Goal: Information Seeking & Learning: Find contact information

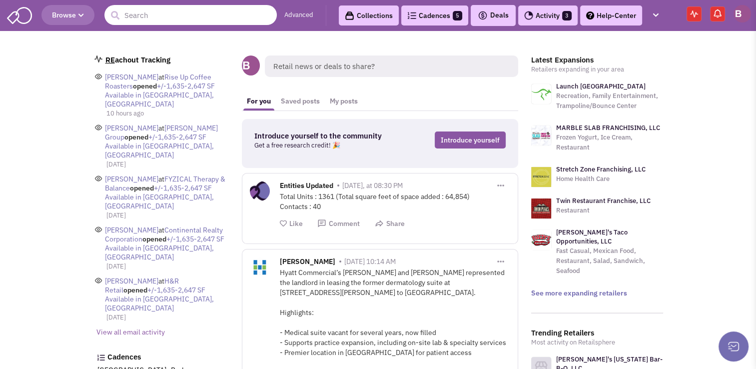
click at [152, 19] on input "text" at bounding box center [190, 15] width 172 height 20
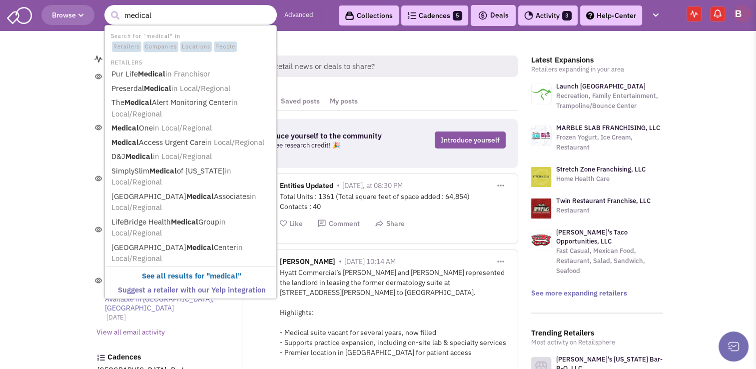
type input "medical"
click at [107, 8] on button "submit" at bounding box center [114, 15] width 15 height 15
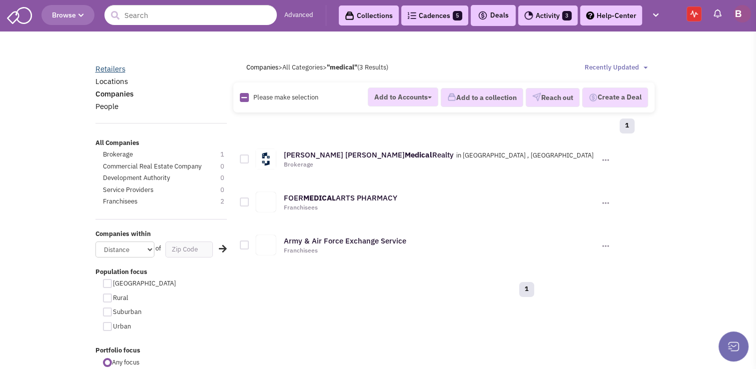
click at [110, 69] on link "Retailers" at bounding box center [110, 68] width 30 height 9
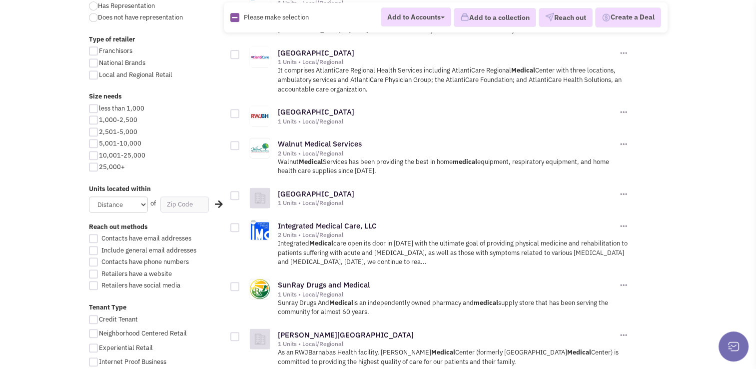
scroll to position [421, 0]
click at [175, 198] on input "text" at bounding box center [184, 203] width 48 height 16
type input "21501"
click at [135, 201] on select "Distance 1 Mile 5 Miles 10 Miles 20 Miles 50 Miles" at bounding box center [118, 203] width 59 height 16
select select "50"
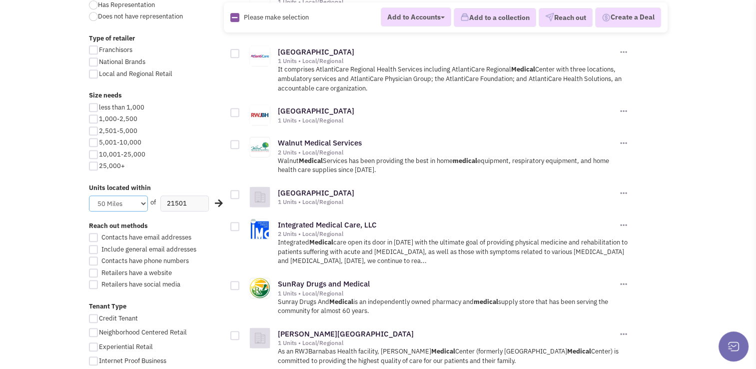
click at [89, 195] on select "Distance 1 Mile 5 Miles 10 Miles 20 Miles 50 Miles" at bounding box center [118, 203] width 59 height 16
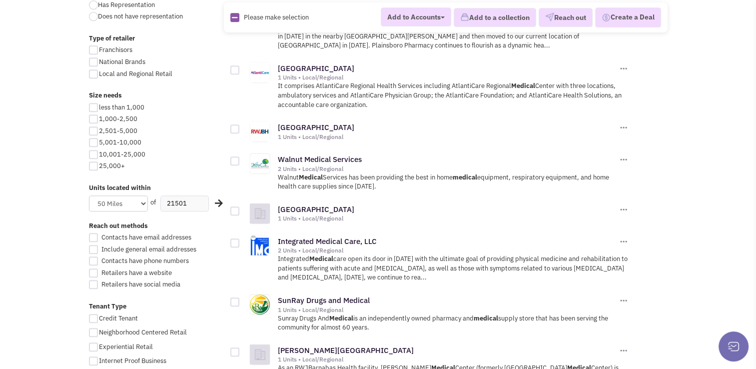
click at [39, 233] on body "Browse Advanced Collections Cadences 5 Deals Activity 3" at bounding box center [378, 314] width 756 height 1471
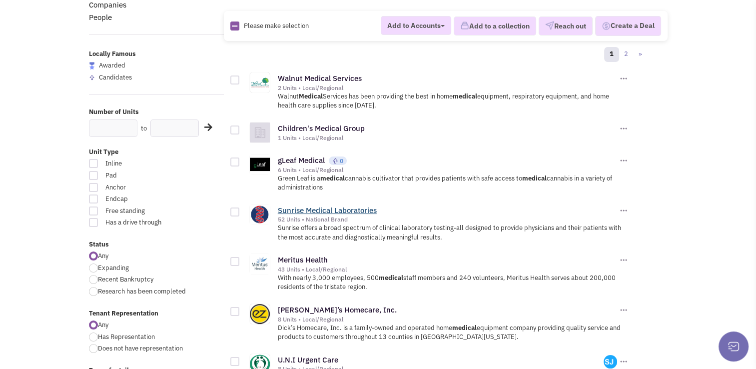
scroll to position [98, 0]
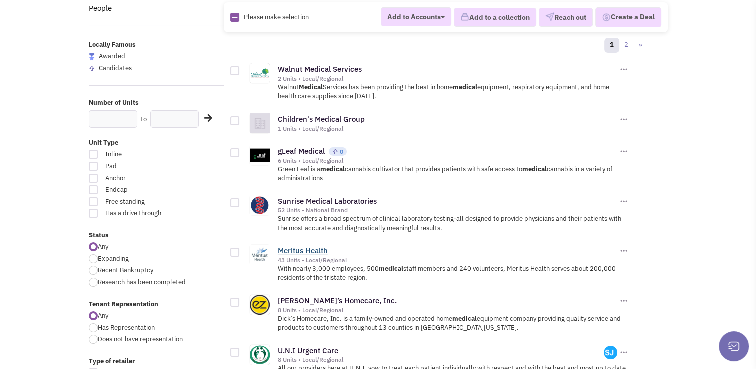
click at [300, 247] on link "Meritus Health" at bounding box center [303, 250] width 50 height 9
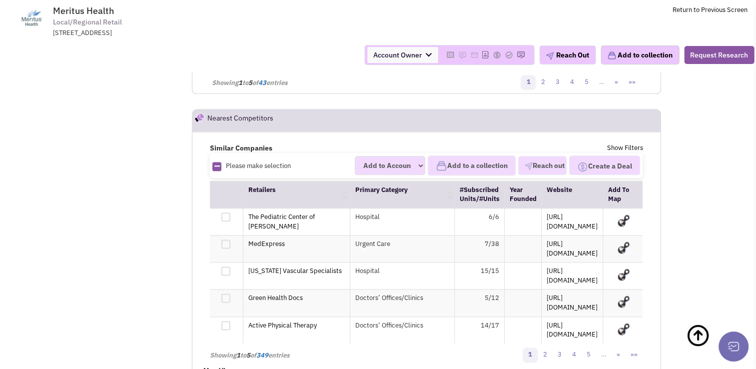
scroll to position [1179, 0]
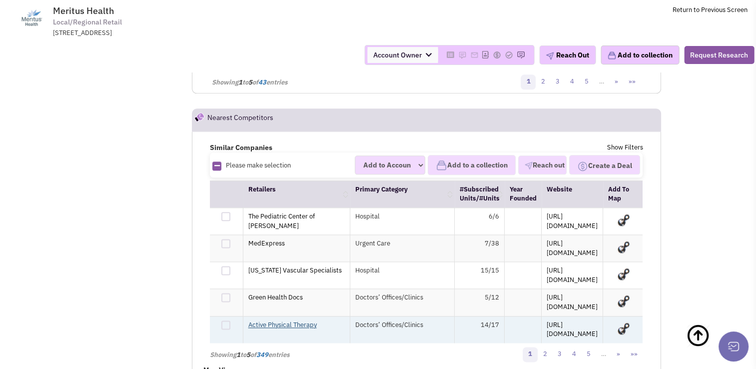
click at [293, 320] on link "Active Physical Therapy" at bounding box center [282, 324] width 68 height 8
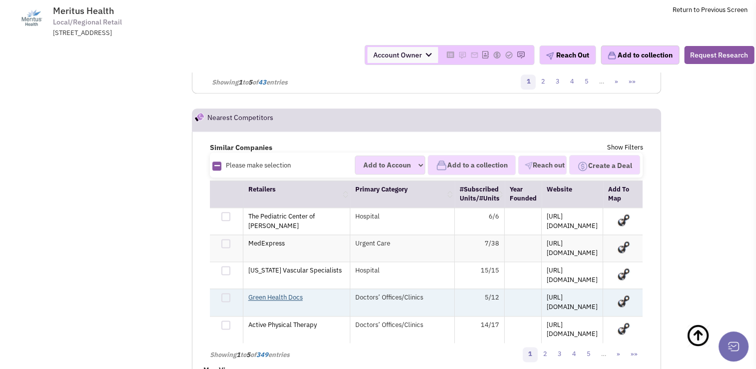
click at [269, 293] on link "Green Health Docs" at bounding box center [275, 297] width 54 height 8
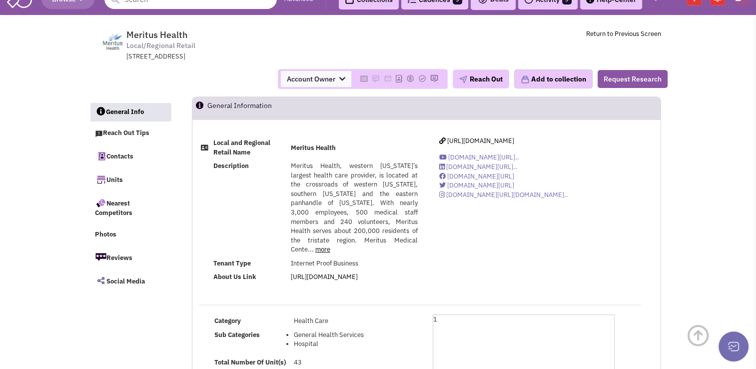
scroll to position [0, 0]
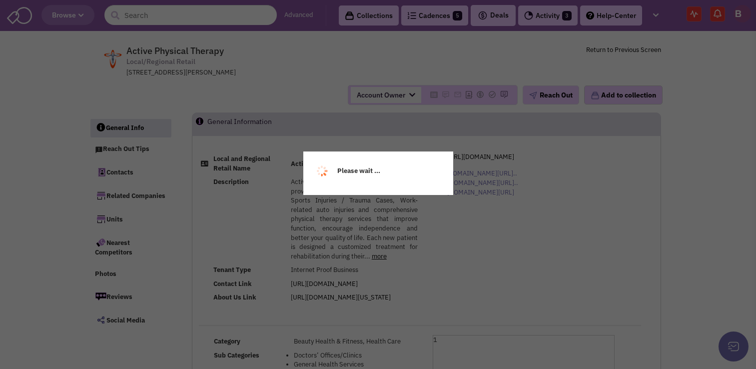
select select
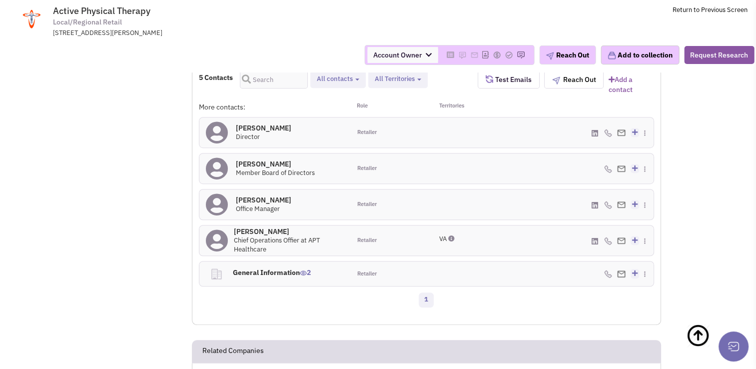
scroll to position [636, 0]
click at [267, 131] on h4 "Lucas McCollum 0" at bounding box center [263, 126] width 55 height 9
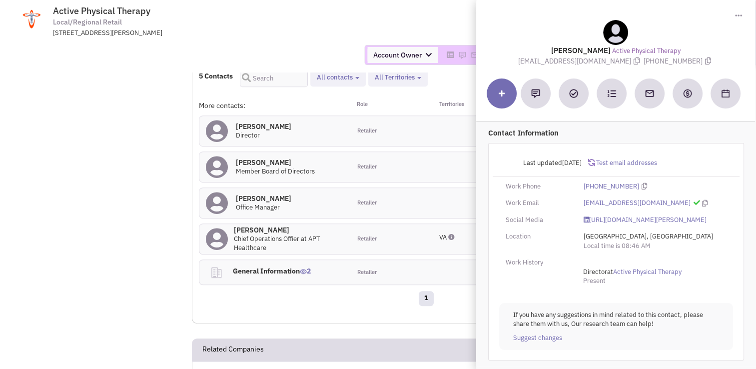
scroll to position [6, 0]
drag, startPoint x: 701, startPoint y: 196, endPoint x: 581, endPoint y: 197, distance: 119.4
click at [581, 198] on div "lmccollum@active-physicaltherapy.com" at bounding box center [655, 202] width 156 height 9
copy div "lmccollum@active-physicaltherapy.com"
click at [250, 167] on h4 "Tom Bray 0" at bounding box center [275, 162] width 79 height 9
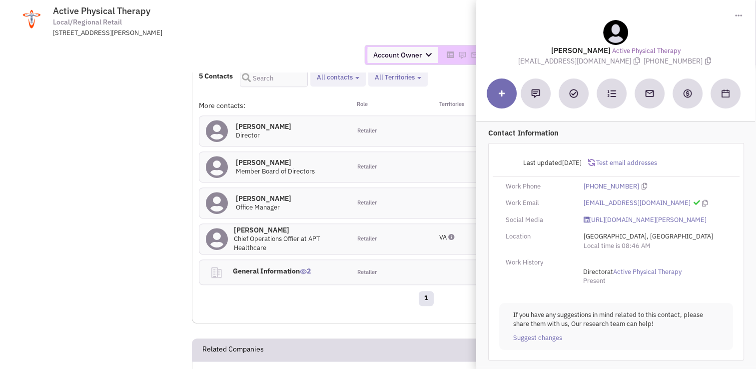
scroll to position [0, 0]
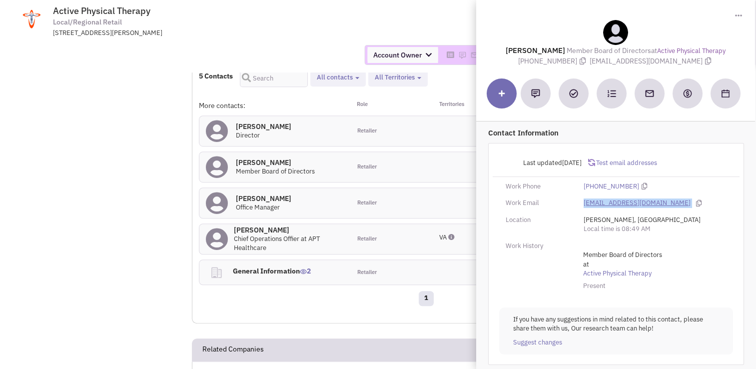
drag, startPoint x: 684, startPoint y: 203, endPoint x: 583, endPoint y: 200, distance: 100.4
click at [583, 200] on div "info@active-physical-therapy.com" at bounding box center [655, 202] width 156 height 9
drag, startPoint x: 583, startPoint y: 200, endPoint x: 553, endPoint y: 189, distance: 32.4
click at [553, 189] on div "Work Phone" at bounding box center [538, 186] width 78 height 9
click at [268, 203] on h4 "Evelynn Mendoza 0" at bounding box center [263, 198] width 55 height 9
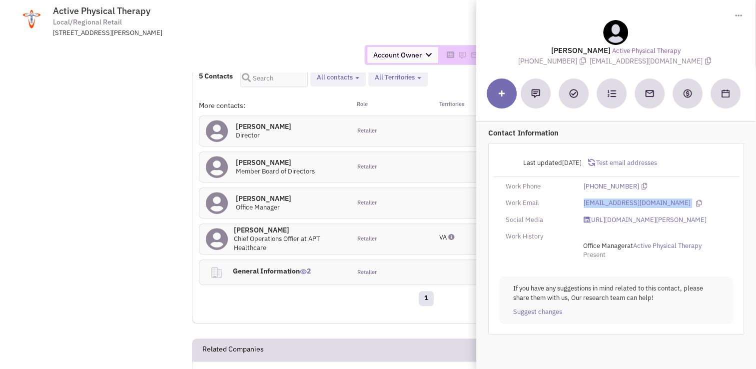
drag, startPoint x: 701, startPoint y: 202, endPoint x: 582, endPoint y: 203, distance: 119.4
click at [582, 203] on div "emendoza@active-physicaltherapy.com" at bounding box center [655, 202] width 156 height 9
copy div "emendoza@active-physicaltherapy.com"
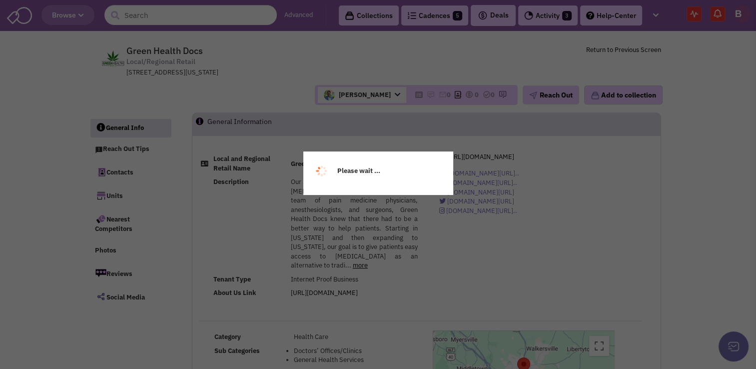
select select
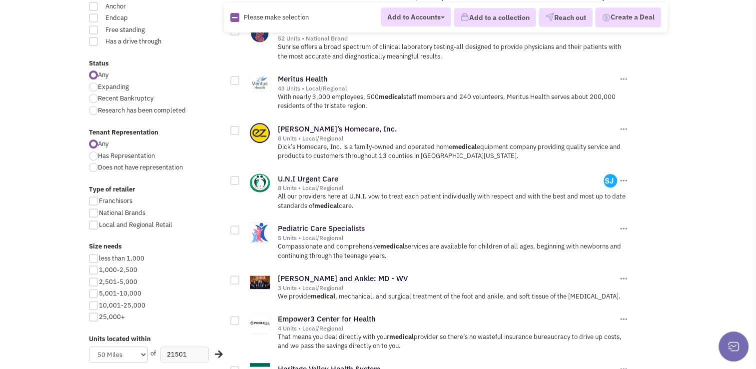
scroll to position [270, 0]
click at [309, 223] on link "Pediatric Care Specialists" at bounding box center [321, 227] width 87 height 9
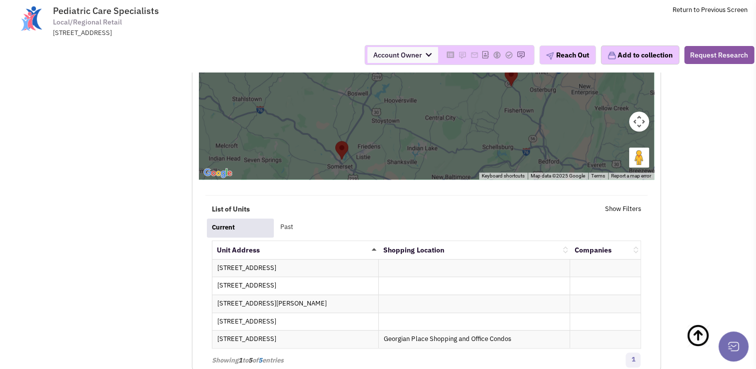
scroll to position [941, 0]
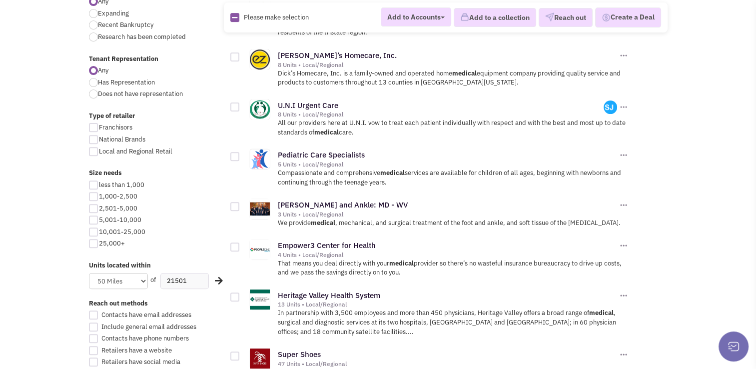
scroll to position [367, 0]
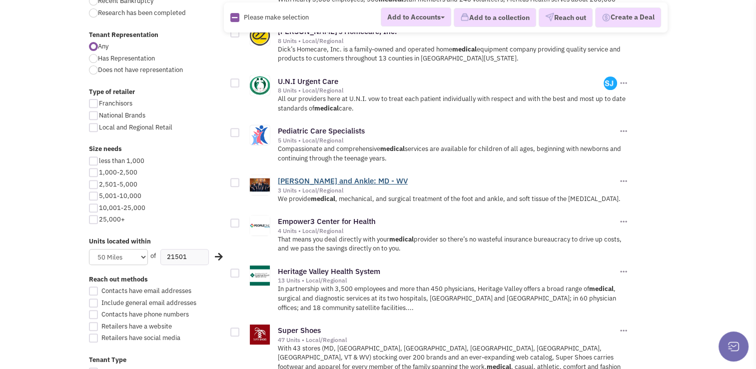
click at [350, 176] on link "[PERSON_NAME] and Ankle: MD - WV" at bounding box center [343, 180] width 130 height 9
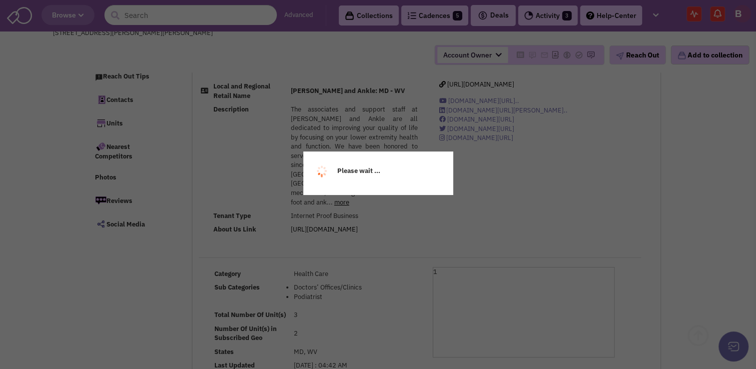
scroll to position [97, 0]
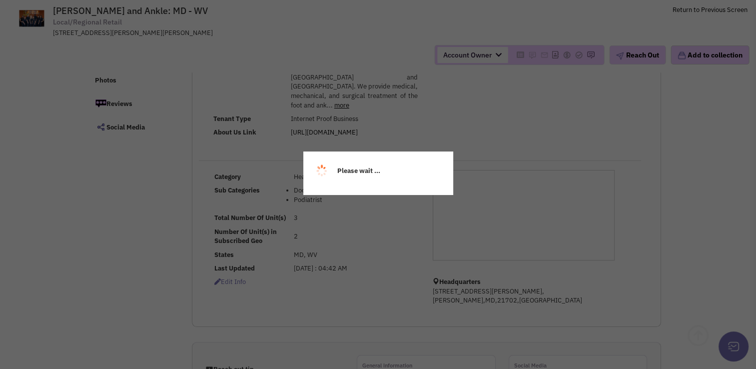
select select
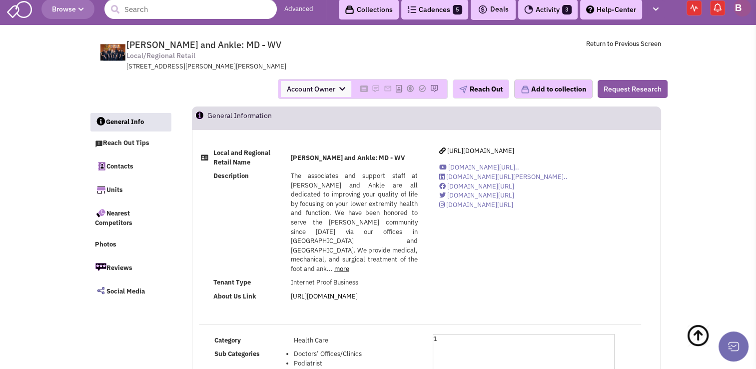
scroll to position [0, 0]
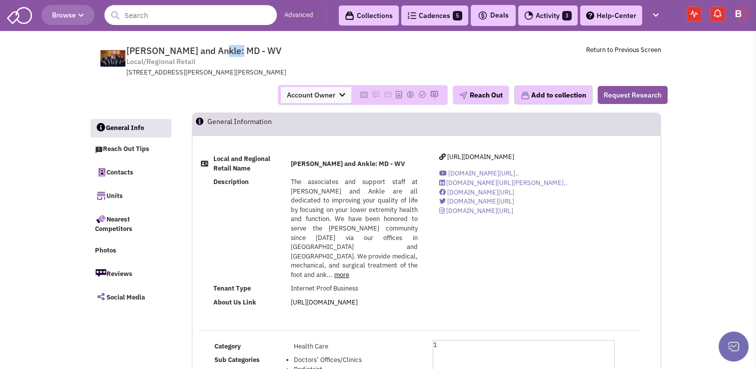
drag, startPoint x: 229, startPoint y: 51, endPoint x: 212, endPoint y: 51, distance: 17.5
click at [212, 51] on span "[PERSON_NAME] and Ankle: MD - WV" at bounding box center [203, 50] width 155 height 11
drag, startPoint x: 212, startPoint y: 51, endPoint x: 204, endPoint y: 65, distance: 16.5
click at [204, 65] on span "Frederick Foot and Ankle: MD - WV Local/Regional Retail 141 Thomas Johnson Dr.,…" at bounding box center [262, 61] width 250 height 32
drag, startPoint x: 228, startPoint y: 48, endPoint x: 126, endPoint y: 46, distance: 101.9
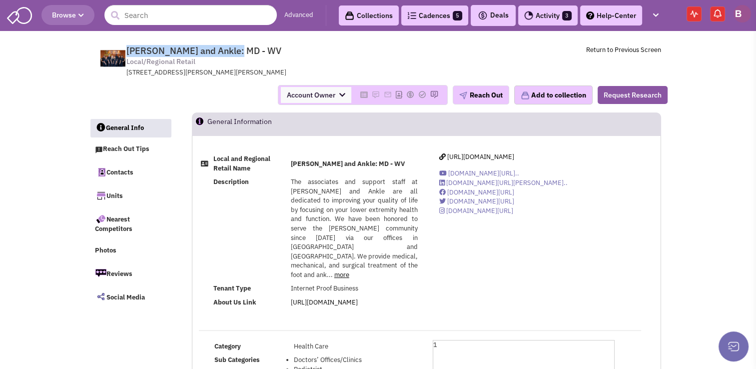
click at [126, 46] on span "Frederick Foot and Ankle: MD - WV" at bounding box center [203, 50] width 155 height 11
copy span "Frederick Foot and Ankle"
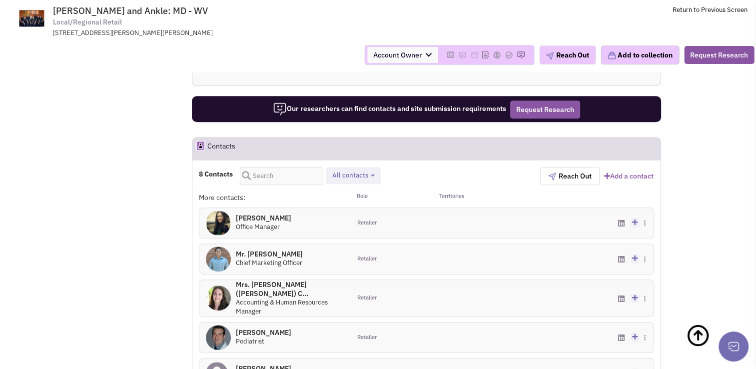
scroll to position [548, 0]
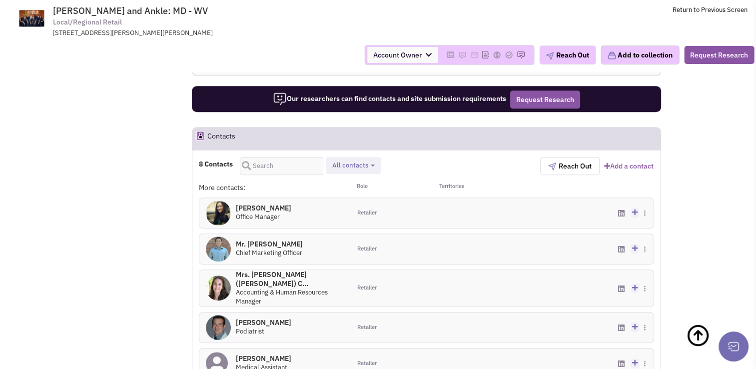
click at [264, 203] on h4 "Ms. Daman Kaur 0" at bounding box center [263, 207] width 55 height 9
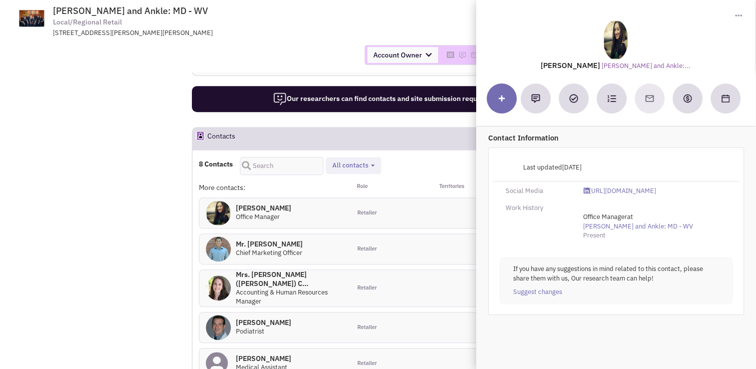
click at [256, 239] on h4 "Mr. Kevin Wu 0" at bounding box center [269, 243] width 67 height 9
click at [264, 270] on h4 "Mrs. Erin (Emory) C... 0" at bounding box center [290, 279] width 108 height 18
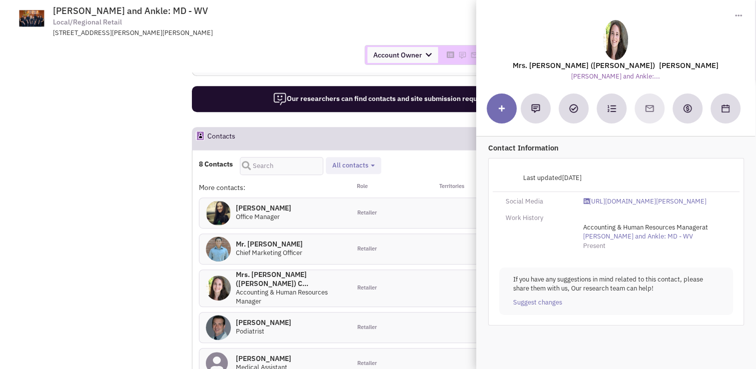
click at [258, 318] on h4 "Mr. Brian Tuminski 0" at bounding box center [263, 322] width 55 height 9
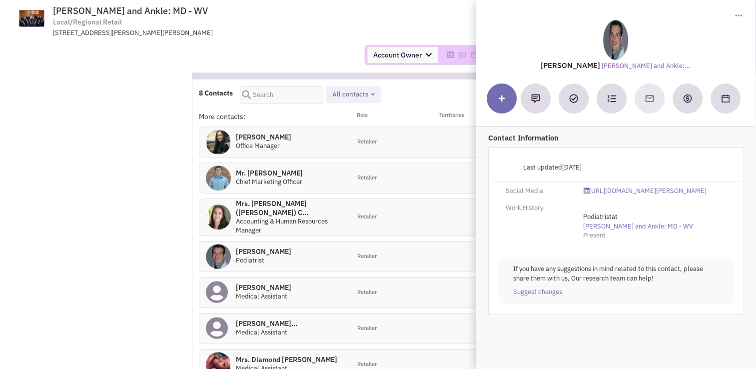
scroll to position [629, 0]
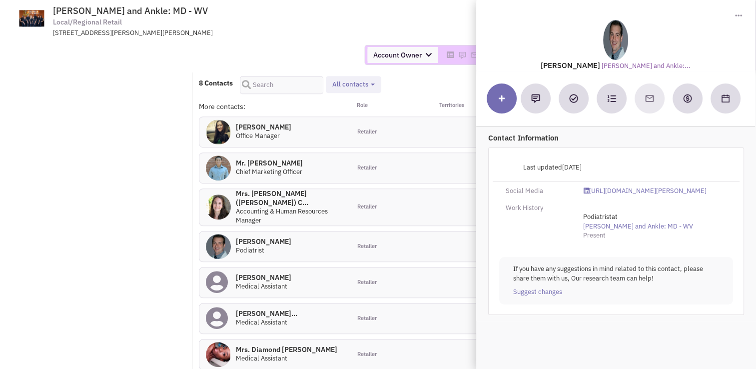
click at [272, 273] on h4 "Mr. Keecha Miles 0" at bounding box center [263, 277] width 55 height 9
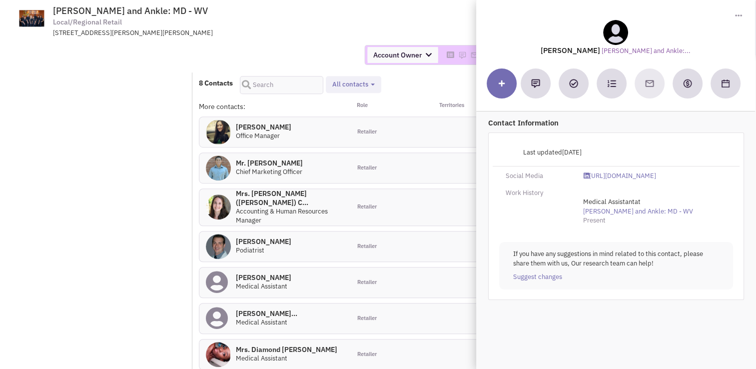
scroll to position [664, 0]
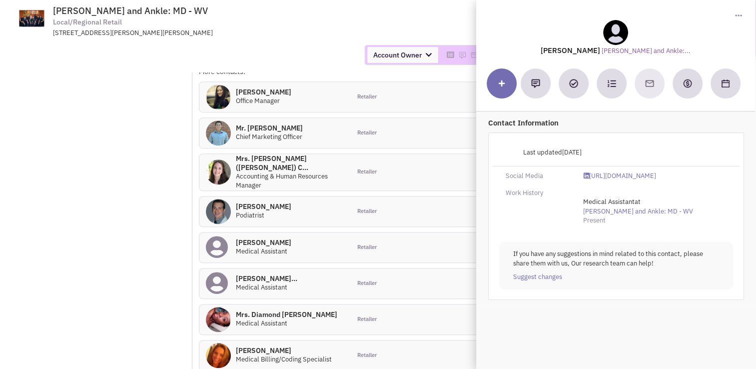
click at [263, 268] on div "Mrs. Lindsey Johns... 0 Medical Assistant" at bounding box center [274, 283] width 151 height 30
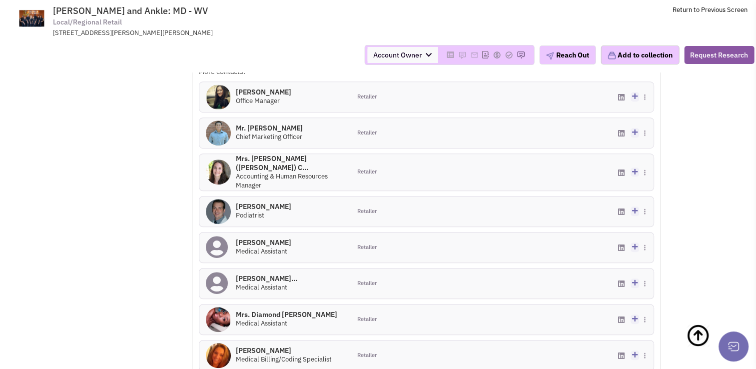
click at [264, 274] on h4 "Mrs. Lindsey Johns... 0" at bounding box center [266, 278] width 61 height 9
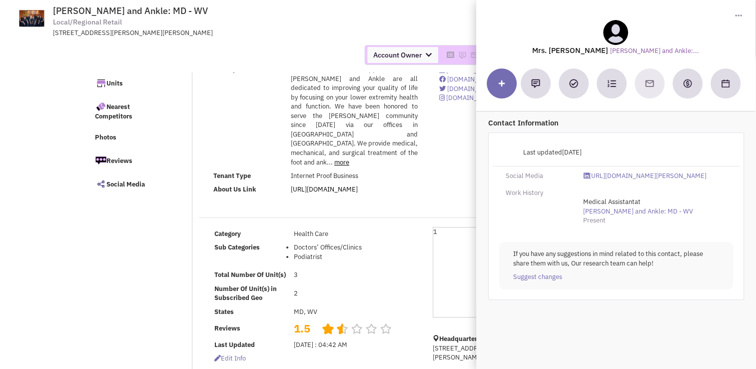
scroll to position [26, 0]
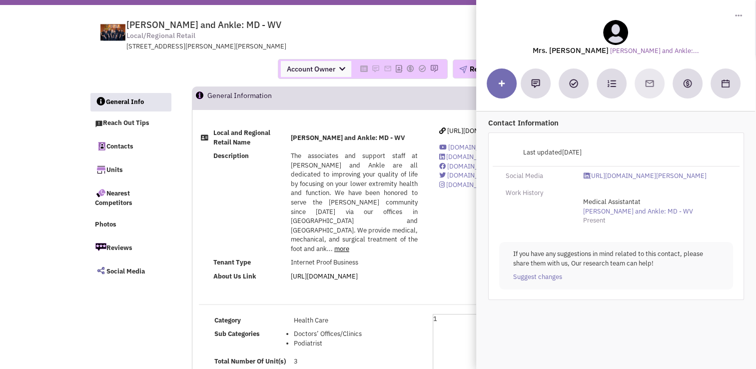
click at [374, 49] on div "141 Thomas Johnson Dr., , Suite 170, Frederick, MD, 21702" at bounding box center [256, 46] width 261 height 9
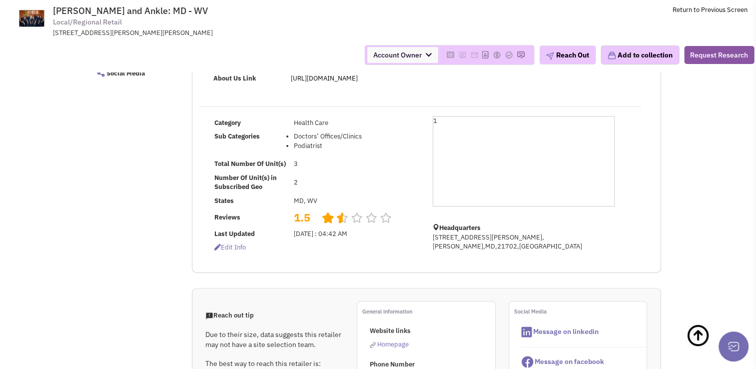
scroll to position [150, 0]
click at [331, 237] on div "Category Health Care Sub Categories Doctors’ Offices/Clinics Podiatrist Total N…" at bounding box center [426, 184] width 468 height 163
click at [397, 341] on span "Homepage" at bounding box center [392, 345] width 31 height 8
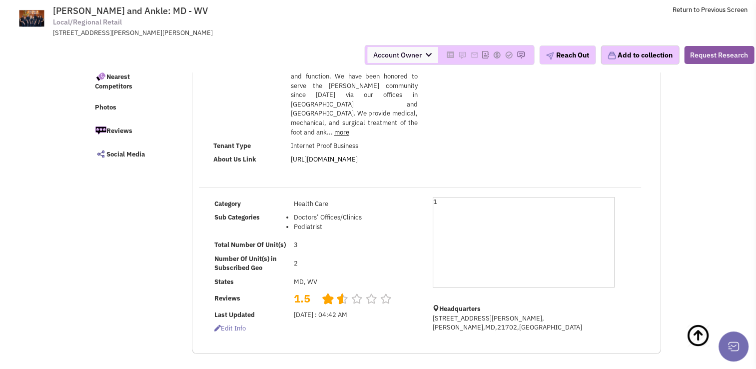
scroll to position [0, 0]
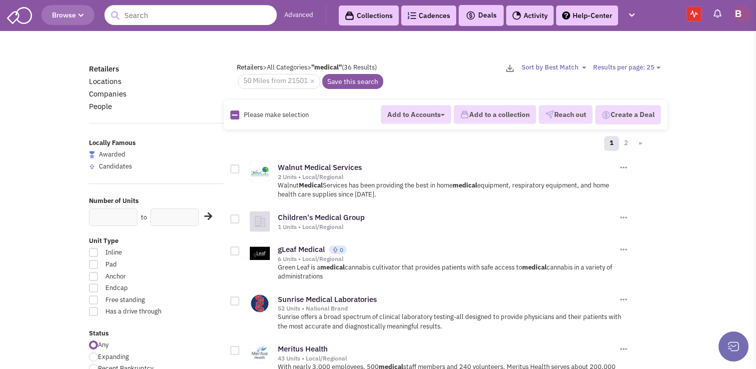
scroll to position [453, 0]
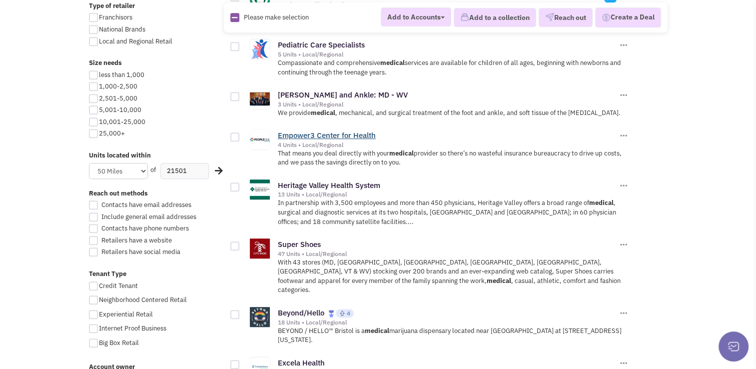
click at [336, 130] on link "Empower3 Center for Health" at bounding box center [327, 134] width 98 height 9
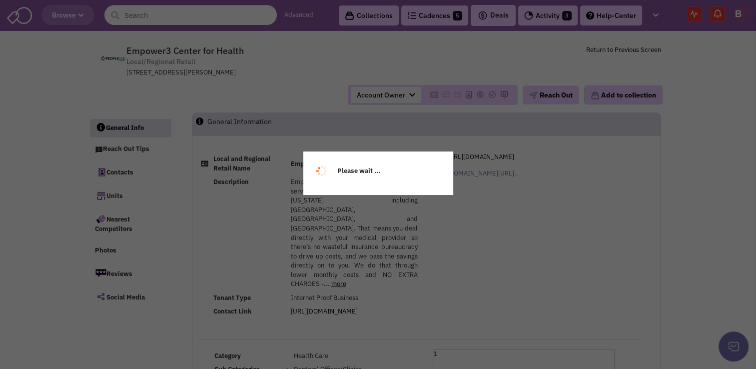
select select
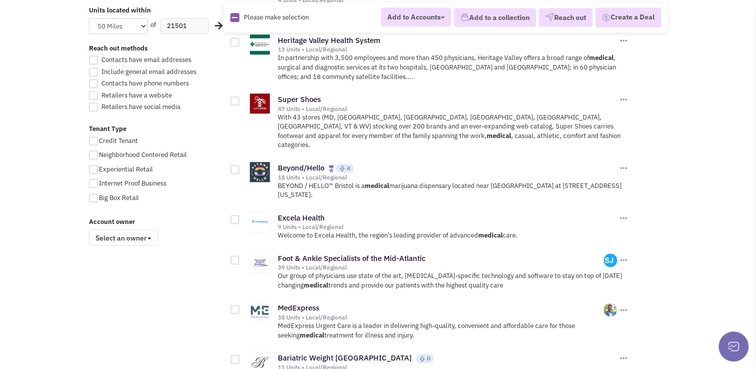
scroll to position [652, 0]
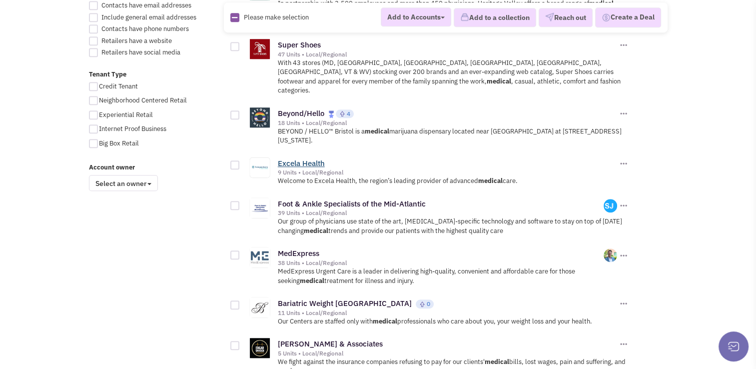
click at [300, 158] on link "Excela Health" at bounding box center [301, 162] width 47 height 9
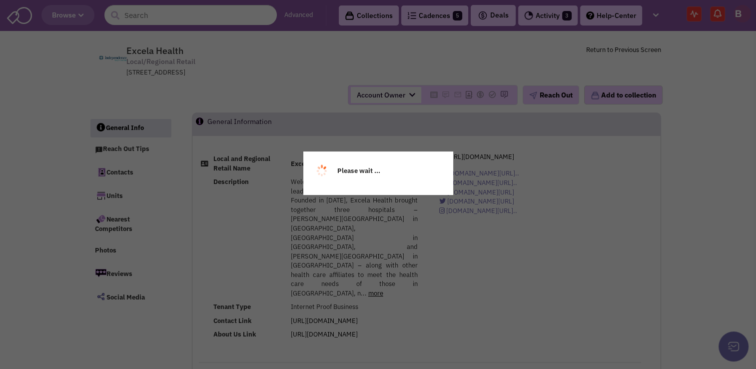
select select
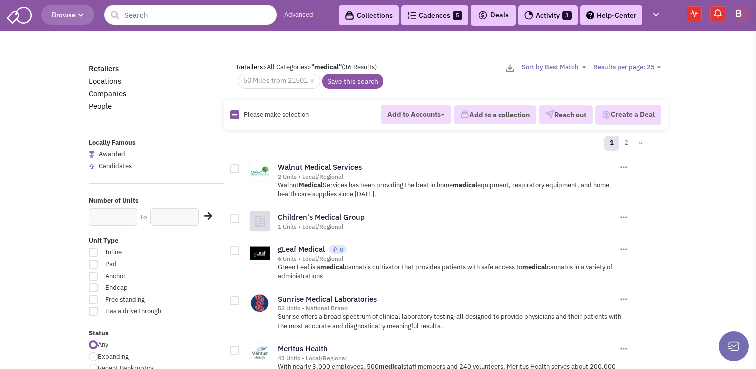
scroll to position [652, 0]
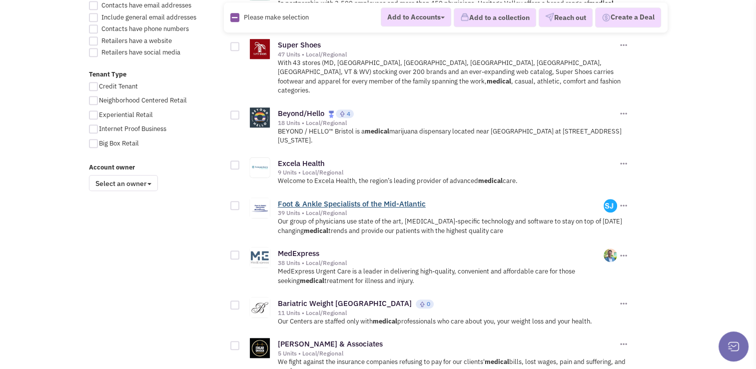
click at [342, 199] on link "Foot & Ankle Specialists of the Mid-Atlantic" at bounding box center [352, 203] width 148 height 9
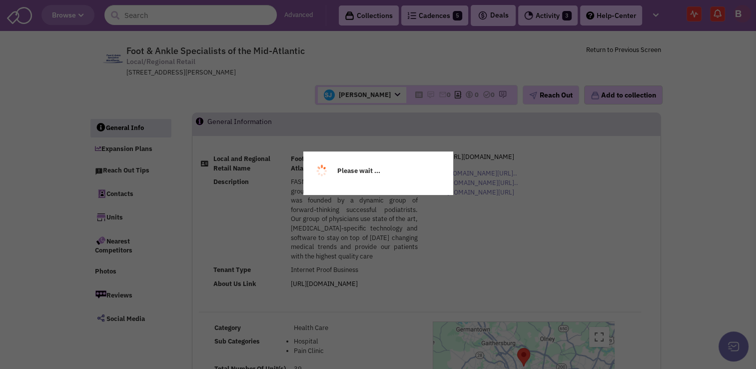
select select
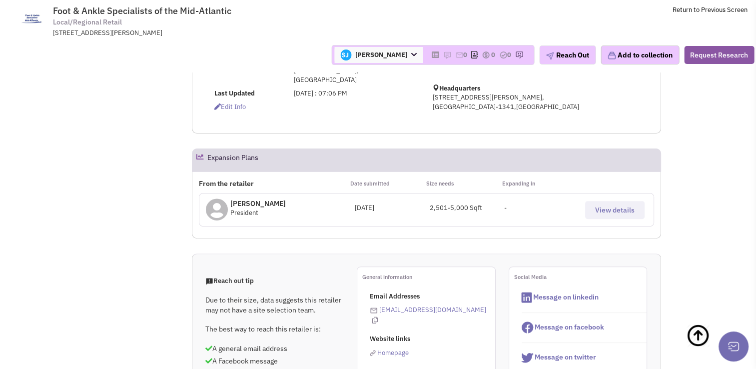
scroll to position [276, 0]
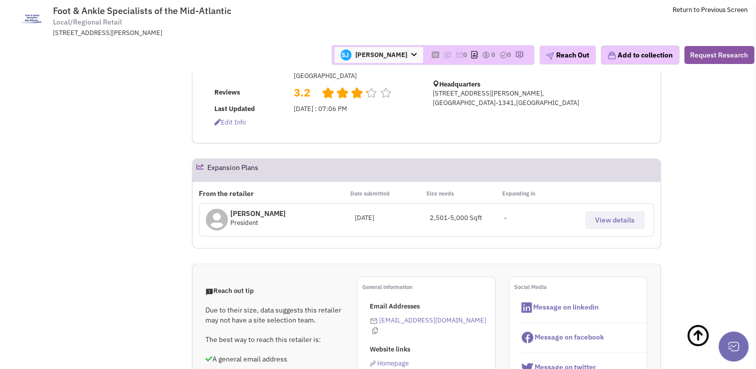
click at [601, 215] on span "View details" at bounding box center [614, 219] width 39 height 9
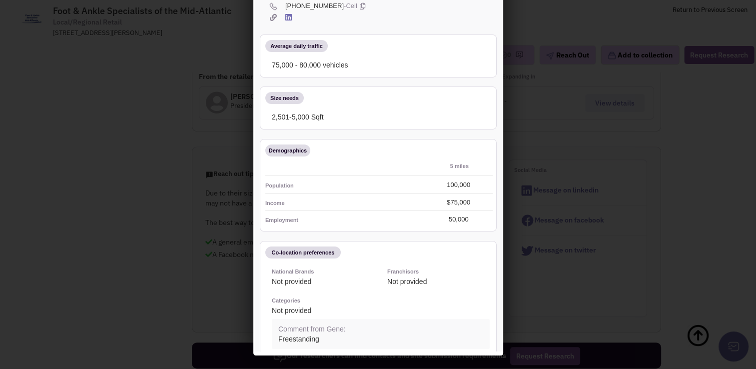
scroll to position [0, 0]
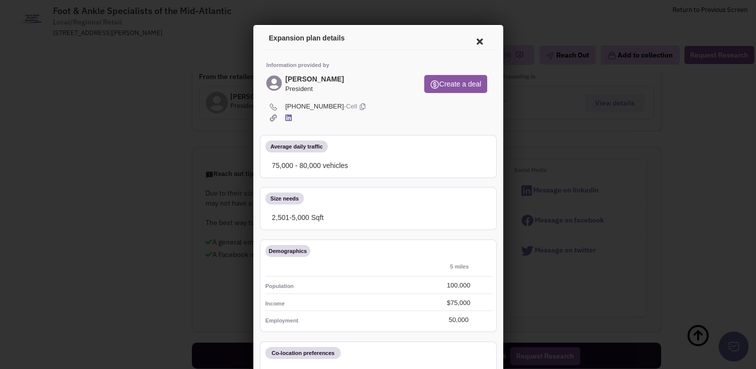
click at [468, 38] on icon at bounding box center [477, 40] width 21 height 24
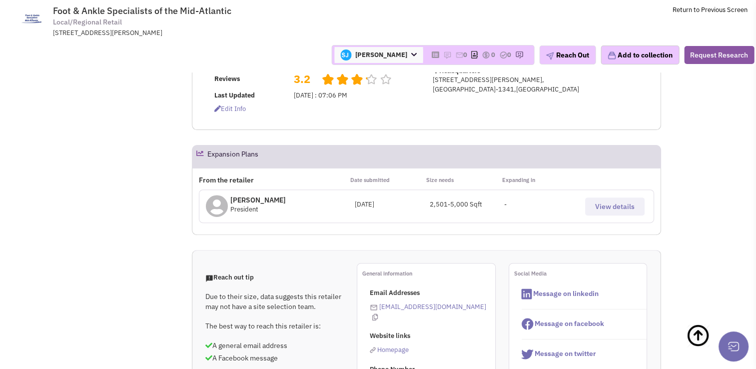
scroll to position [291, 0]
click at [611, 205] on button "View details" at bounding box center [614, 205] width 59 height 18
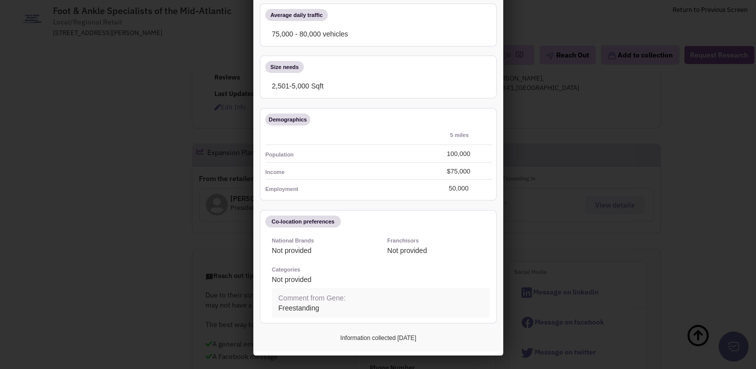
scroll to position [0, 0]
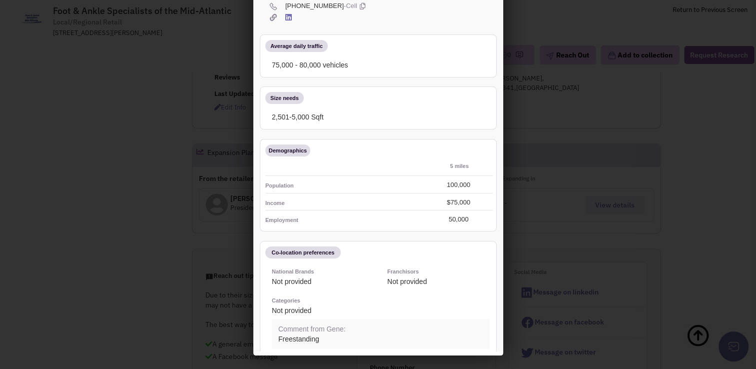
click at [440, 196] on div "$75,000" at bounding box center [456, 200] width 55 height 9
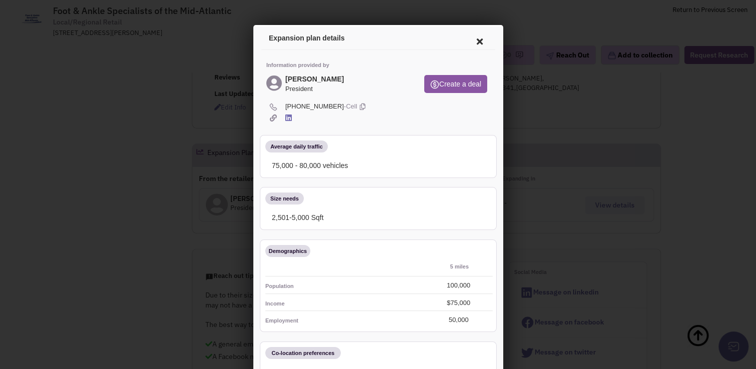
click at [469, 40] on icon at bounding box center [477, 40] width 21 height 24
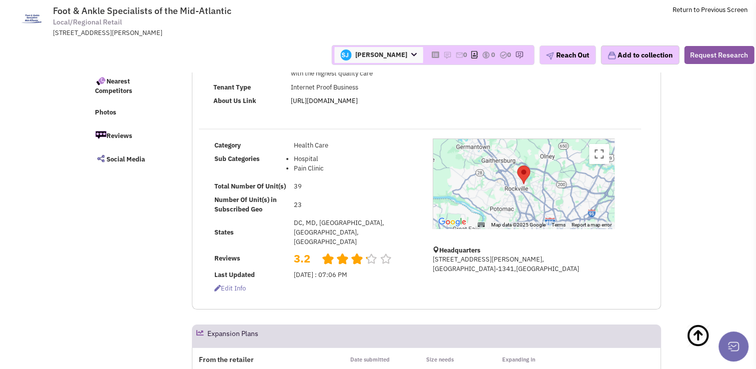
scroll to position [252, 0]
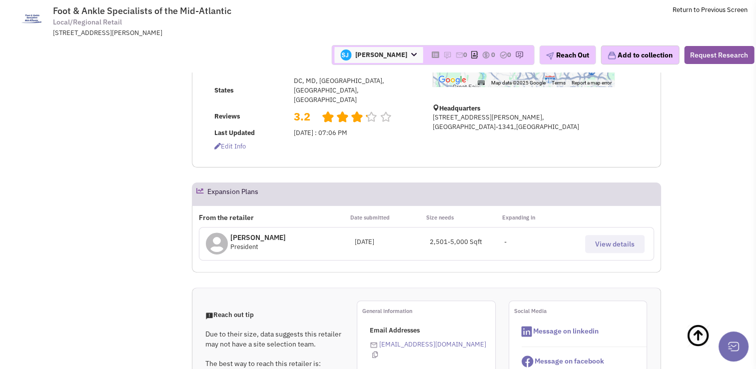
click at [614, 239] on span "View details" at bounding box center [614, 243] width 39 height 9
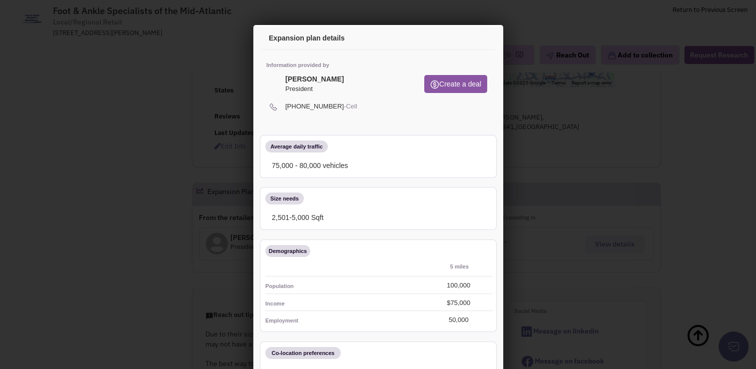
scroll to position [0, 0]
click at [472, 39] on icon at bounding box center [477, 40] width 21 height 24
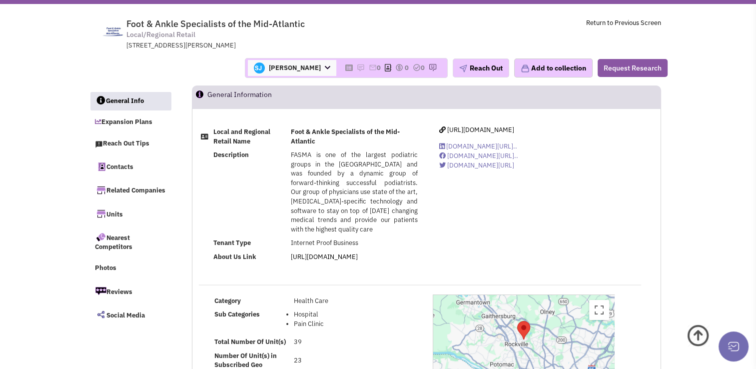
scroll to position [26, 0]
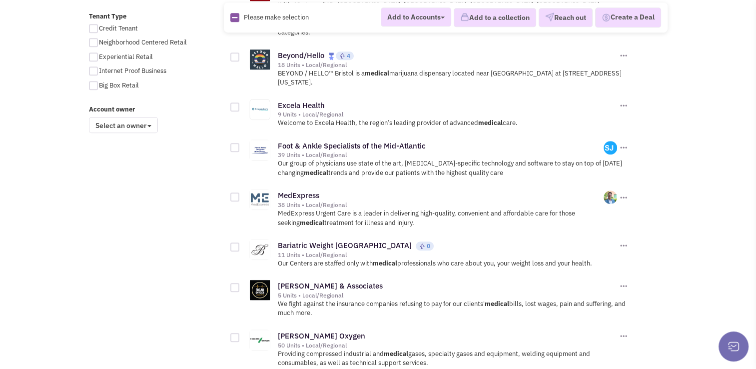
scroll to position [713, 0]
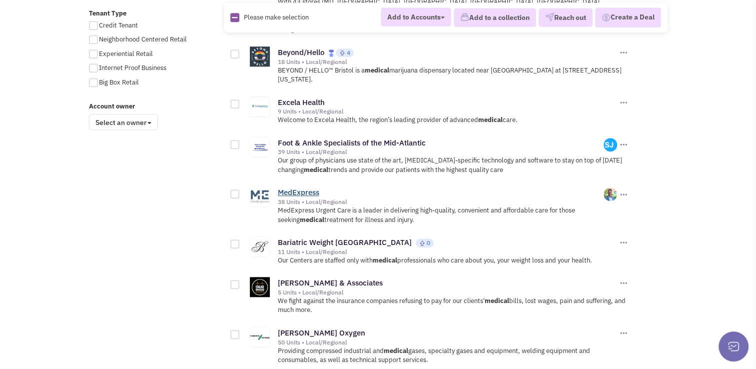
click at [303, 187] on link "MedExpress" at bounding box center [298, 191] width 41 height 9
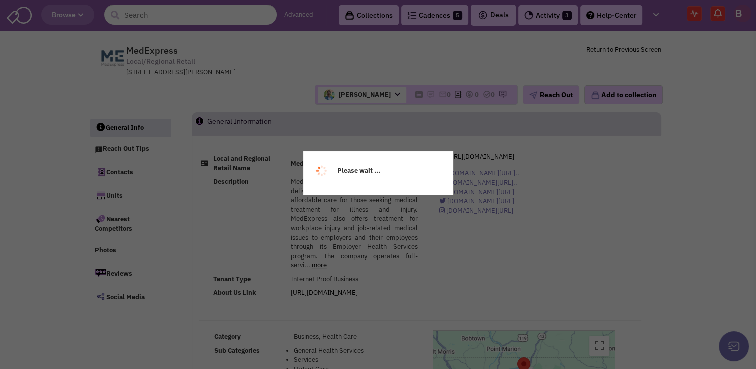
select select
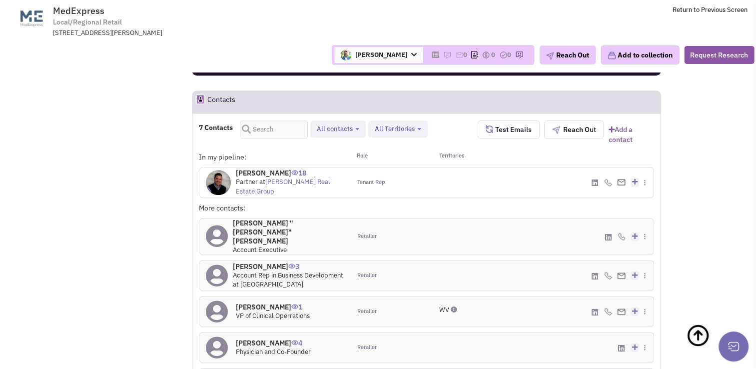
scroll to position [687, 0]
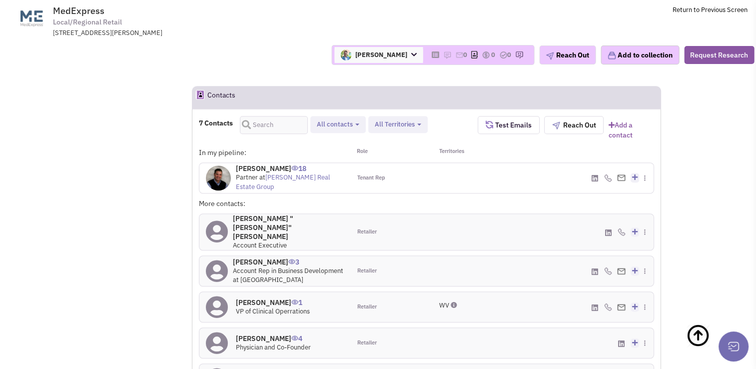
click at [261, 298] on h4 "[PERSON_NAME] 1" at bounding box center [273, 302] width 74 height 9
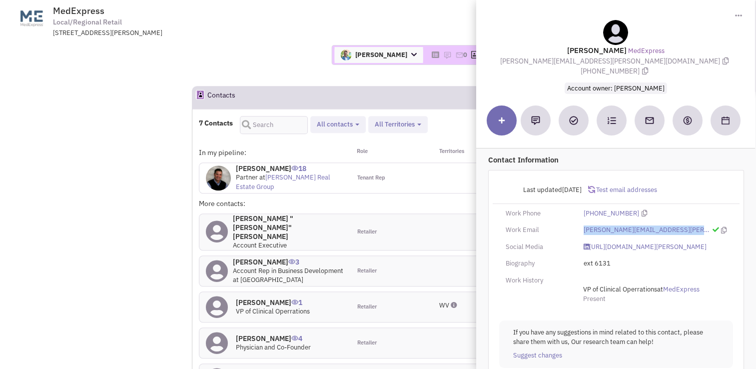
drag, startPoint x: 671, startPoint y: 217, endPoint x: 578, endPoint y: 219, distance: 92.9
click at [578, 225] on div "[PERSON_NAME][EMAIL_ADDRESS][PERSON_NAME][DOMAIN_NAME]" at bounding box center [655, 229] width 156 height 9
copy link "[PERSON_NAME][EMAIL_ADDRESS][PERSON_NAME][DOMAIN_NAME]"
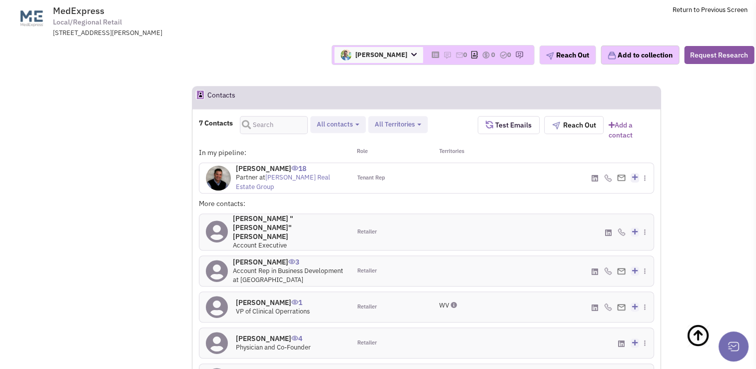
click at [266, 334] on h4 "[PERSON_NAME] 4" at bounding box center [273, 338] width 75 height 9
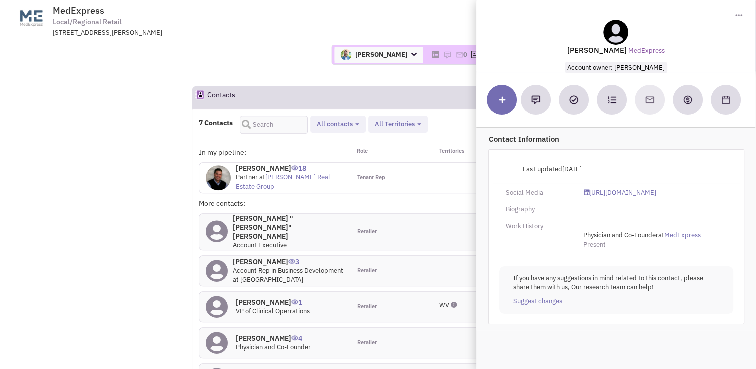
click at [257, 214] on h4 "[PERSON_NAME] "[PERSON_NAME]" [PERSON_NAME] 0" at bounding box center [288, 227] width 111 height 27
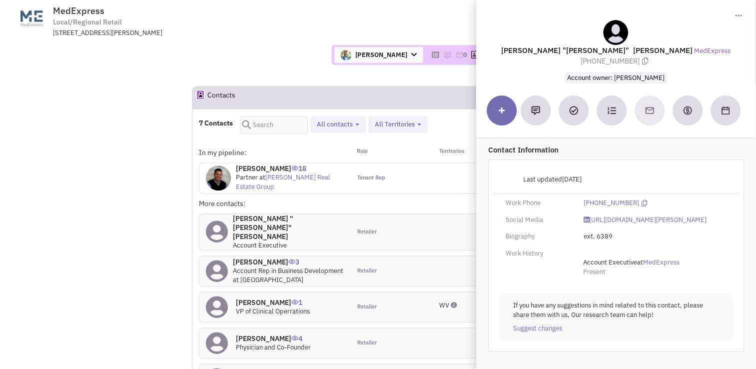
click at [256, 214] on h4 "[PERSON_NAME] "[PERSON_NAME]" [PERSON_NAME] 0" at bounding box center [288, 227] width 111 height 27
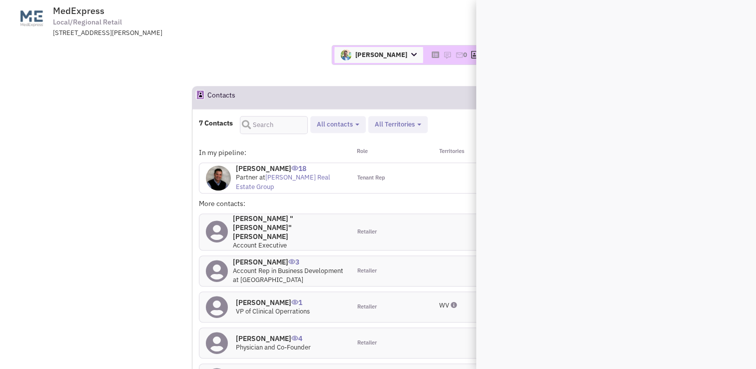
click at [261, 257] on h4 "Suzanne Randall 3" at bounding box center [288, 261] width 111 height 9
click at [252, 257] on h4 "Suzanne Randall 3" at bounding box center [288, 261] width 111 height 9
click at [250, 298] on h4 "Joe Druciak 1" at bounding box center [273, 302] width 74 height 9
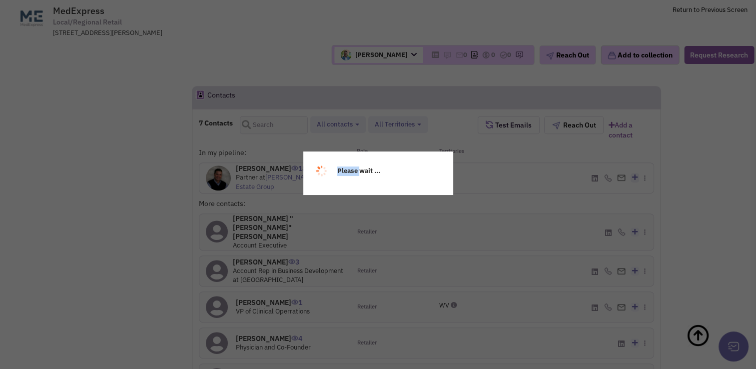
click at [105, 159] on div "Please wait ..." at bounding box center [378, 184] width 756 height 369
click at [278, 59] on div "Please wait ..." at bounding box center [378, 184] width 756 height 369
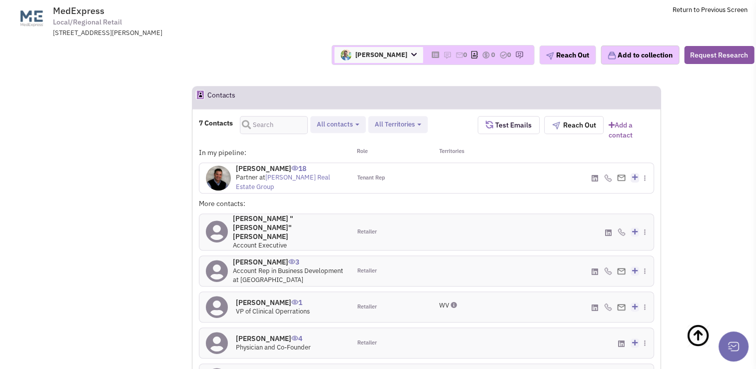
click at [257, 257] on h4 "Suzanne Randall 3" at bounding box center [288, 261] width 111 height 9
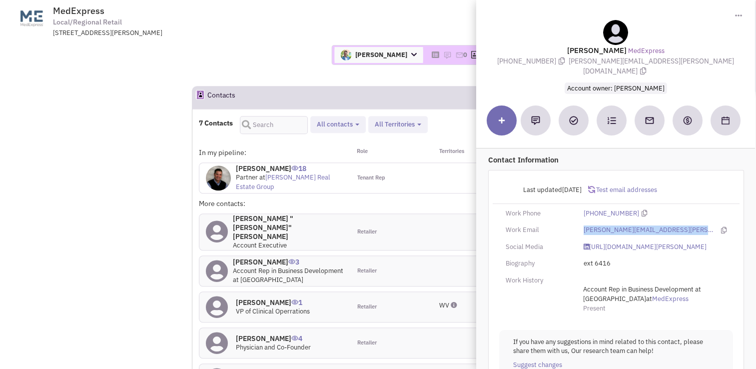
drag, startPoint x: 685, startPoint y: 218, endPoint x: 582, endPoint y: 221, distance: 103.4
click at [582, 225] on div "suzanne.randall@medexpress.com" at bounding box center [655, 229] width 156 height 9
copy link "suzanne.randall@medexpress.com"
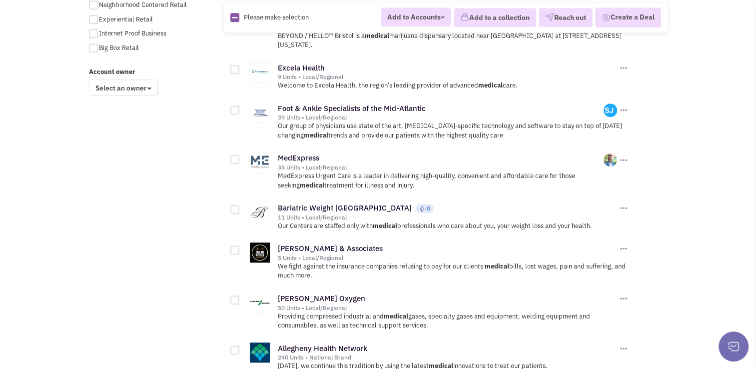
scroll to position [759, 0]
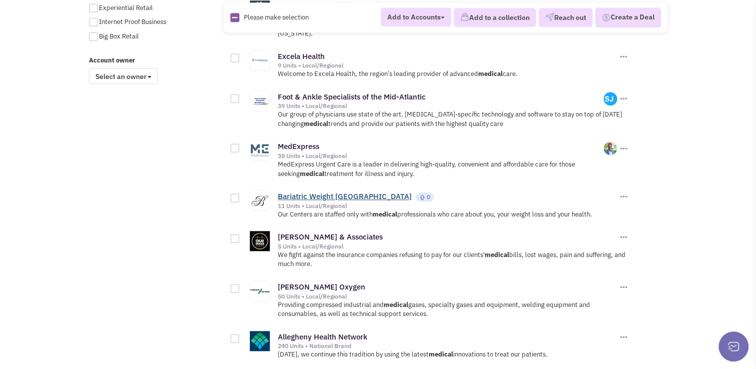
click at [311, 191] on link "Bariatric Weight [GEOGRAPHIC_DATA]" at bounding box center [345, 195] width 134 height 9
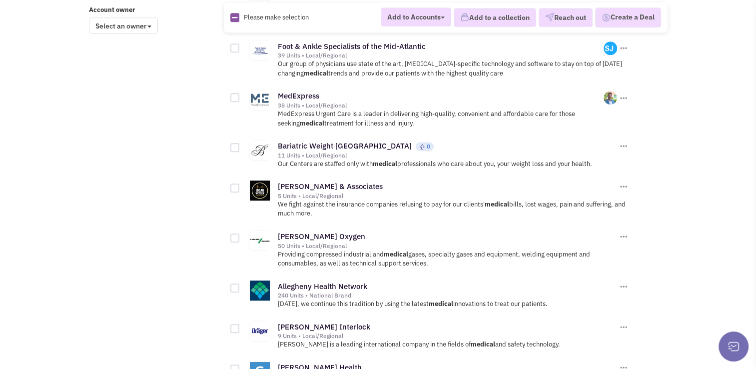
scroll to position [823, 0]
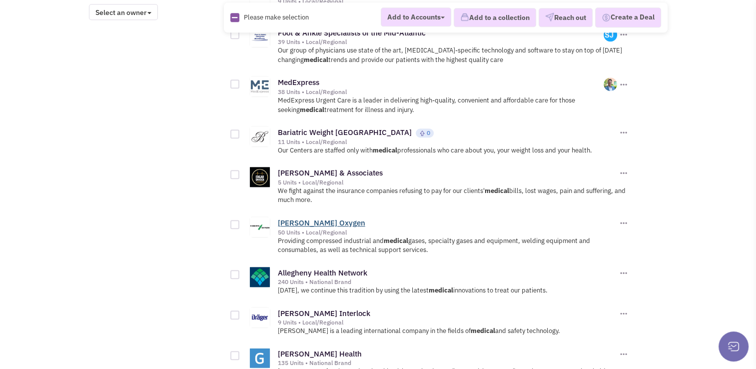
click at [306, 218] on link "[PERSON_NAME] Oxygen" at bounding box center [321, 222] width 87 height 9
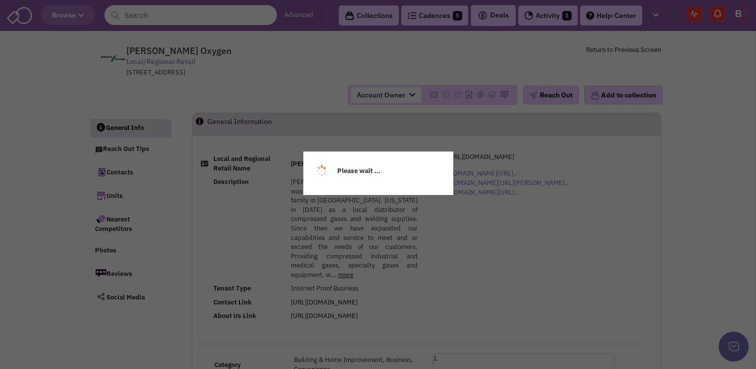
select select
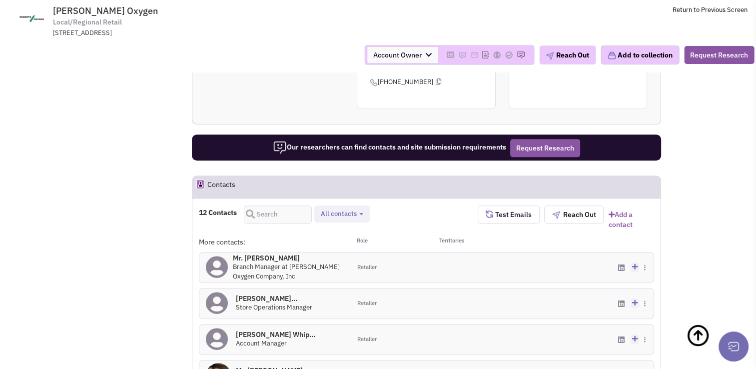
scroll to position [589, 0]
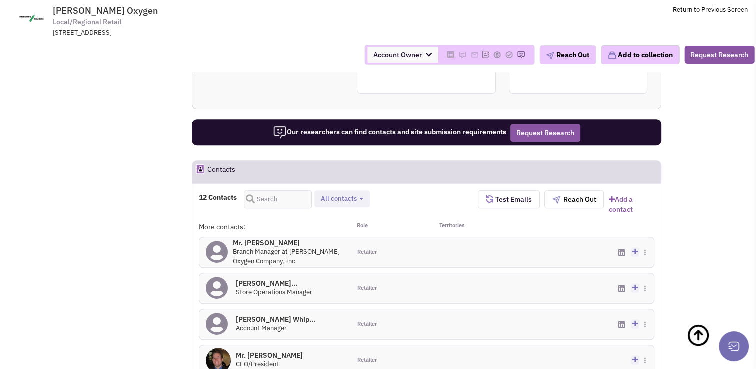
click at [256, 351] on h4 "Mr. Will Roberts 0" at bounding box center [269, 355] width 67 height 9
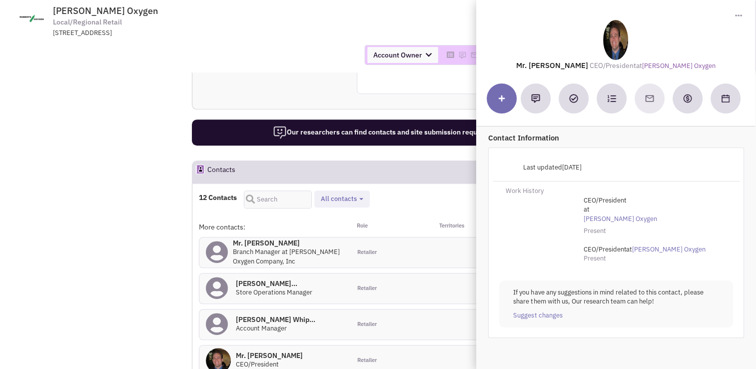
click at [254, 238] on h4 "Mr. Ken Scott 0" at bounding box center [288, 242] width 111 height 9
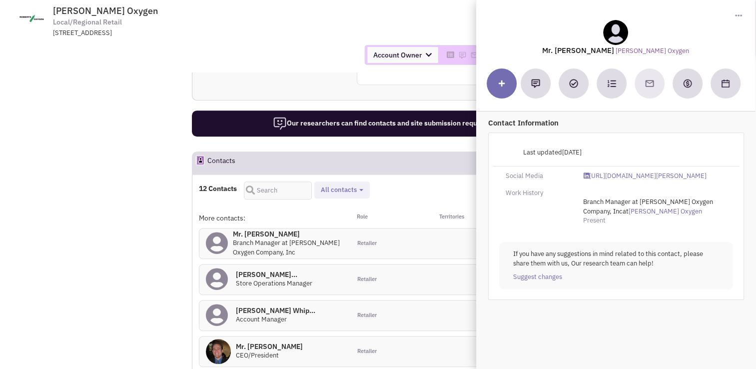
scroll to position [599, 0]
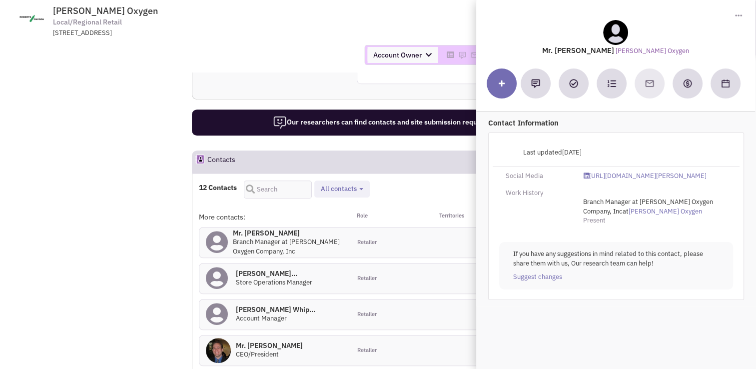
click at [248, 228] on h4 "Mr. Ken Scott 0" at bounding box center [288, 232] width 111 height 9
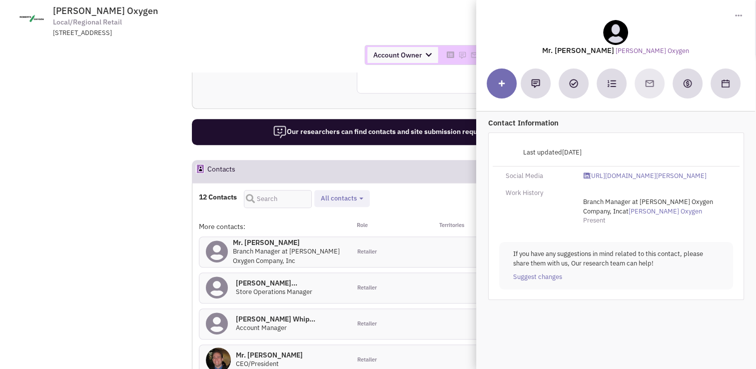
scroll to position [596, 0]
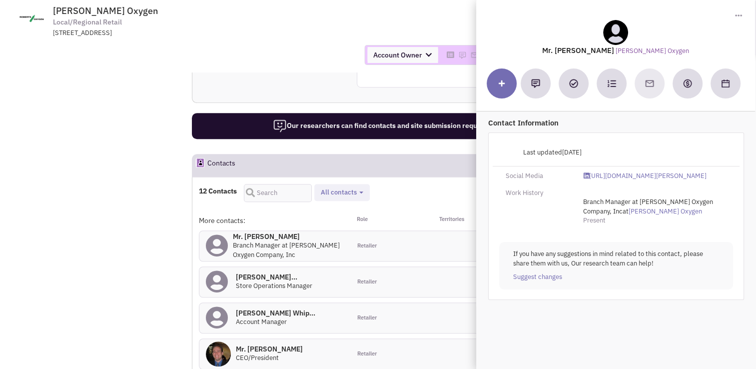
click at [437, 8] on td "Roberts Oxygen Local/Regional Retail 15830 Redland Road, Rockville, MD, 20855 R…" at bounding box center [405, 18] width 684 height 37
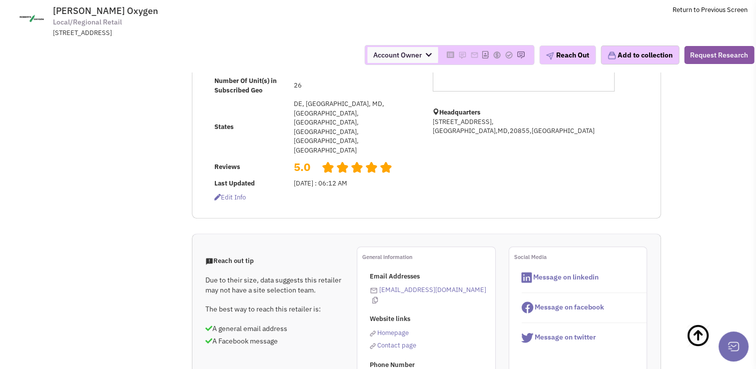
scroll to position [281, 0]
drag, startPoint x: 453, startPoint y: 233, endPoint x: 379, endPoint y: 233, distance: 74.4
click at [379, 271] on div "Email Addresses info@robertsoxygen.com Website links Homepage Contact page Phon…" at bounding box center [432, 326] width 125 height 110
copy div "info@robertsoxygen.com"
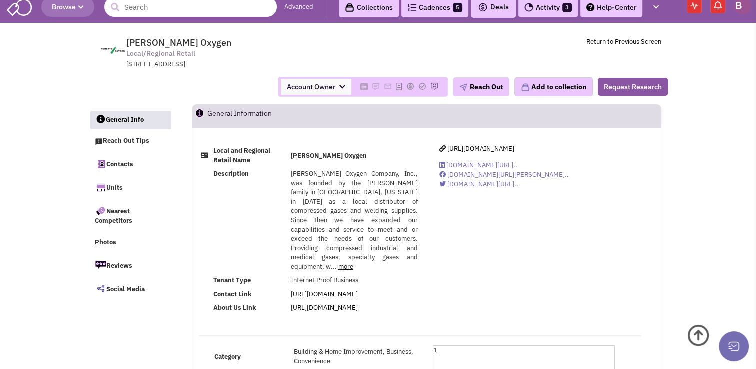
scroll to position [0, 0]
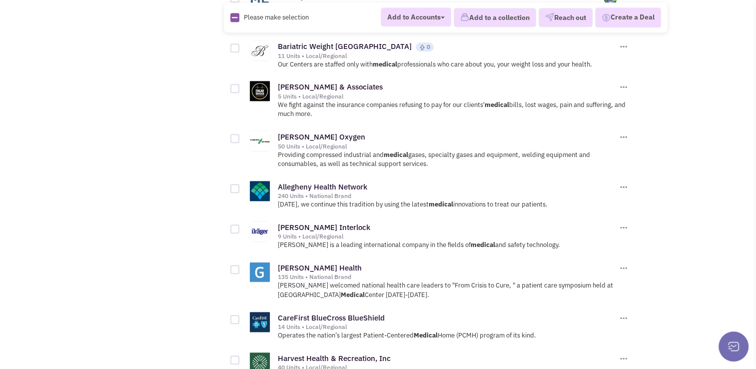
scroll to position [909, 0]
click at [312, 181] on link "Allegheny Health Network" at bounding box center [322, 185] width 89 height 9
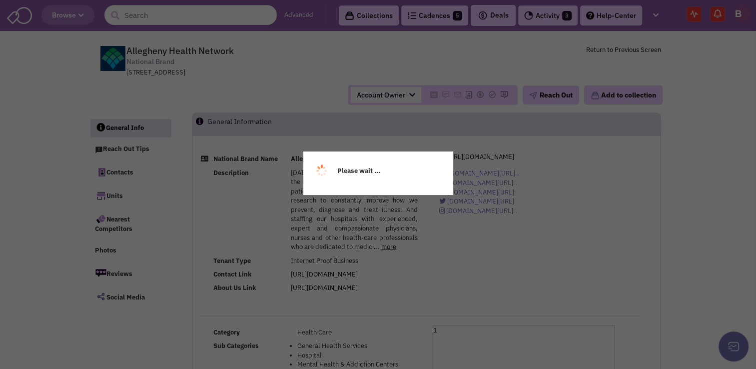
select select
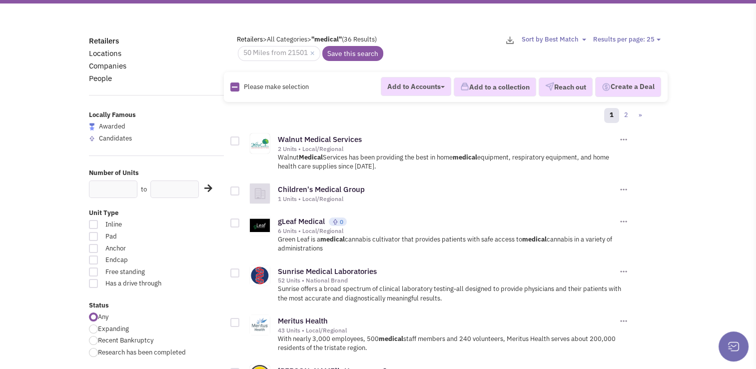
scroll to position [4, 0]
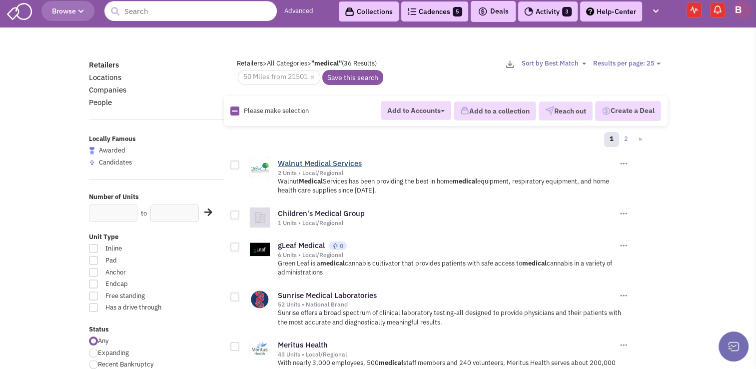
click at [325, 160] on link "Walnut Medical Services" at bounding box center [320, 162] width 84 height 9
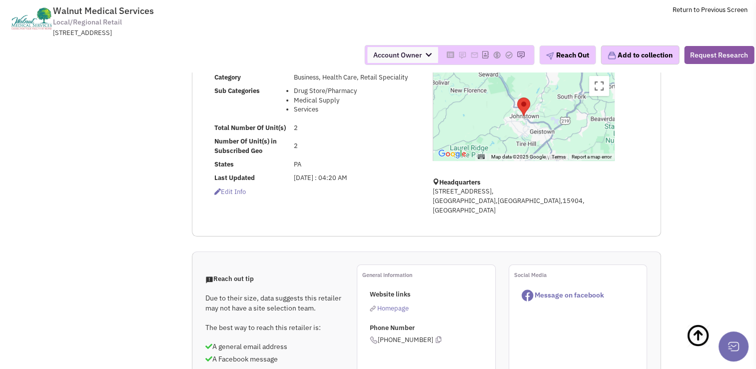
scroll to position [140, 0]
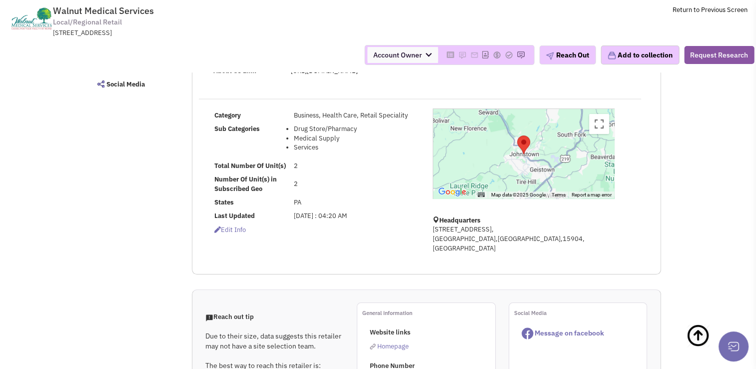
click at [516, 164] on div at bounding box center [523, 153] width 181 height 89
click at [507, 154] on div at bounding box center [523, 153] width 181 height 89
click at [603, 126] on button "Toggle fullscreen view" at bounding box center [599, 124] width 20 height 20
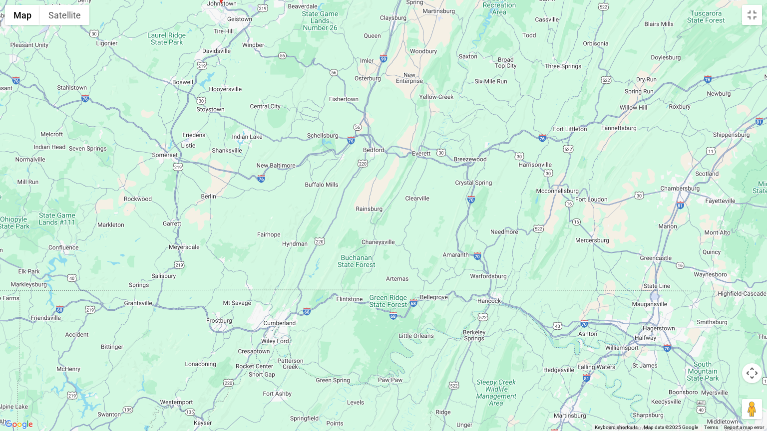
drag, startPoint x: 428, startPoint y: 293, endPoint x: 266, endPoint y: 79, distance: 268.3
click at [266, 79] on div at bounding box center [383, 215] width 767 height 431
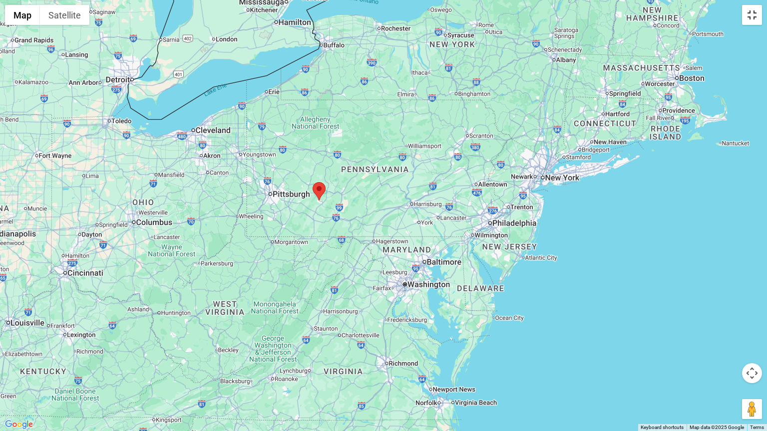
click at [755, 23] on button "Toggle fullscreen view" at bounding box center [752, 15] width 20 height 20
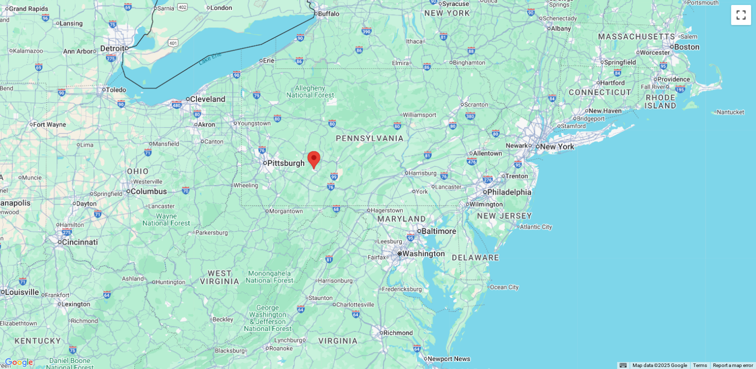
scroll to position [249, 0]
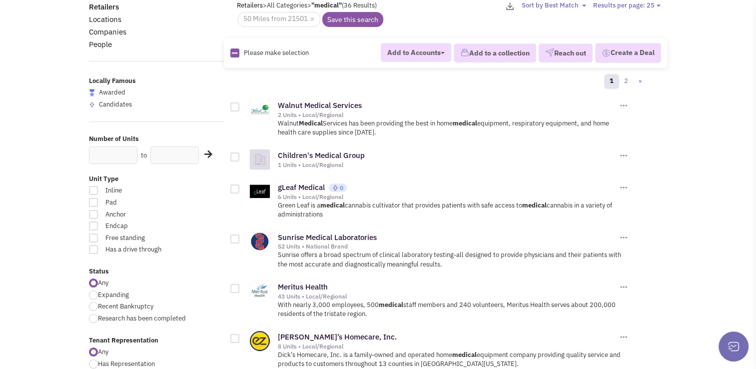
scroll to position [104, 0]
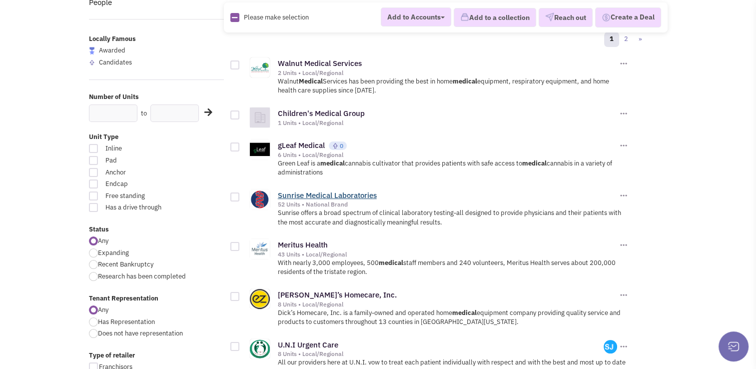
click at [332, 191] on link "Sunrise Medical Laboratories" at bounding box center [327, 194] width 99 height 9
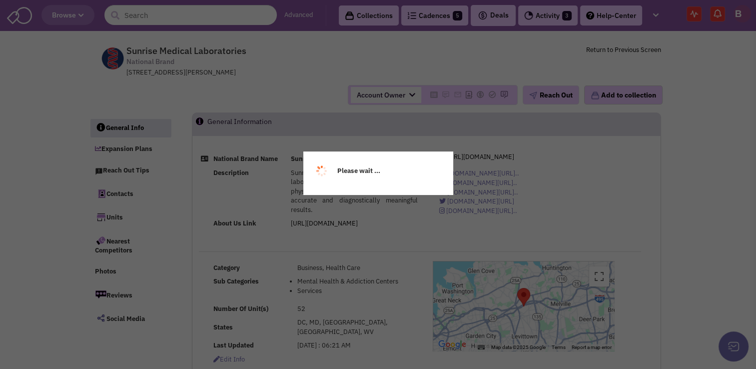
select select
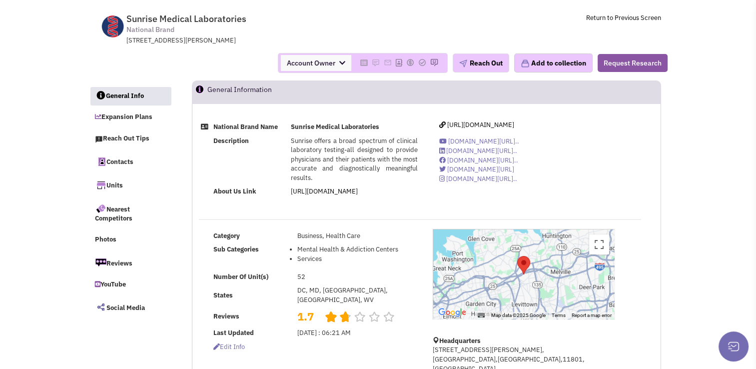
scroll to position [170, 0]
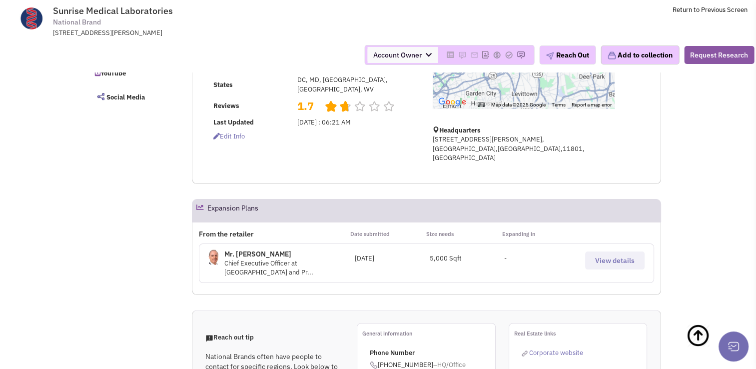
click at [595, 251] on button "View details" at bounding box center [614, 260] width 59 height 18
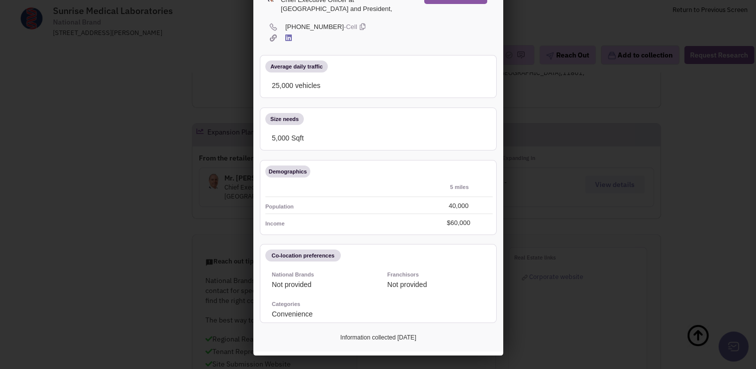
scroll to position [0, 0]
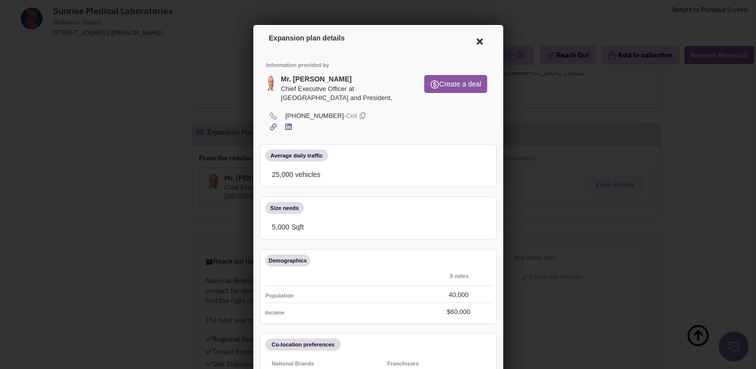
click at [470, 35] on icon at bounding box center [477, 40] width 21 height 24
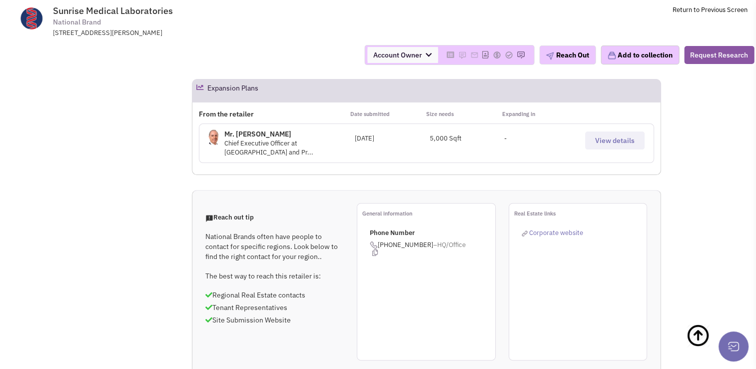
scroll to position [289, 0]
click at [598, 136] on span "View details" at bounding box center [614, 140] width 39 height 9
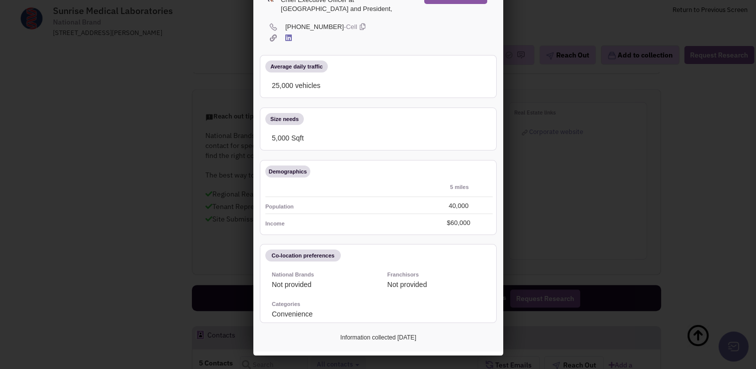
scroll to position [0, 0]
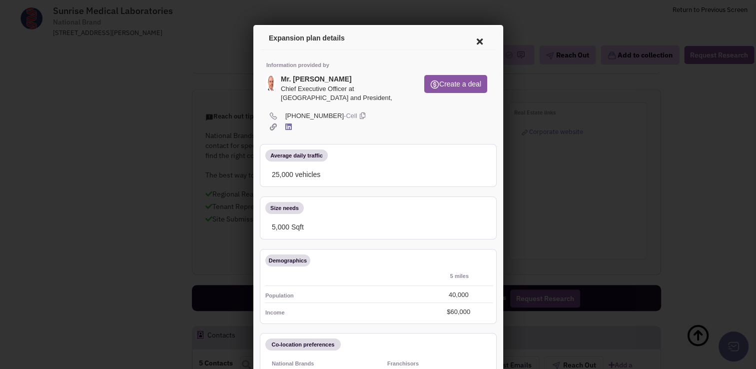
click at [470, 37] on icon at bounding box center [477, 40] width 21 height 24
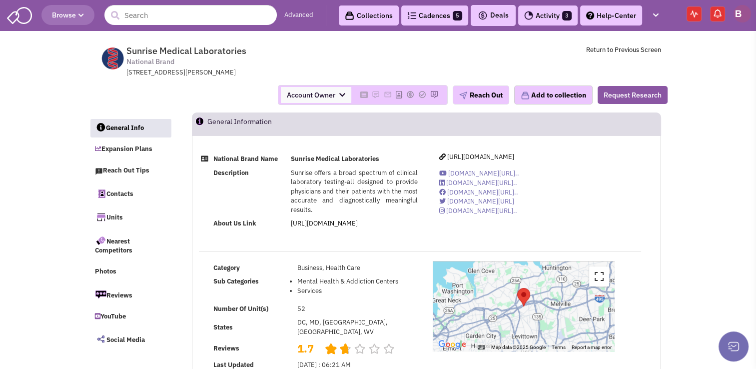
drag, startPoint x: 599, startPoint y: 271, endPoint x: 600, endPoint y: 308, distance: 37.0
click at [599, 271] on button "Toggle fullscreen view" at bounding box center [599, 276] width 20 height 20
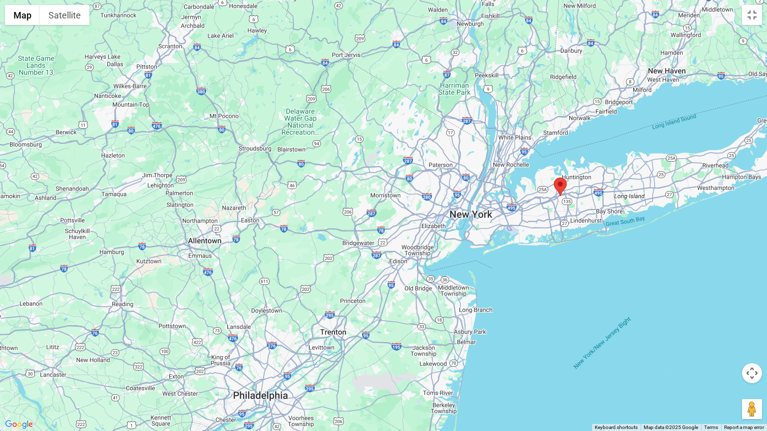
drag, startPoint x: 182, startPoint y: 301, endPoint x: 399, endPoint y: 205, distance: 237.5
click at [399, 205] on div at bounding box center [383, 215] width 767 height 431
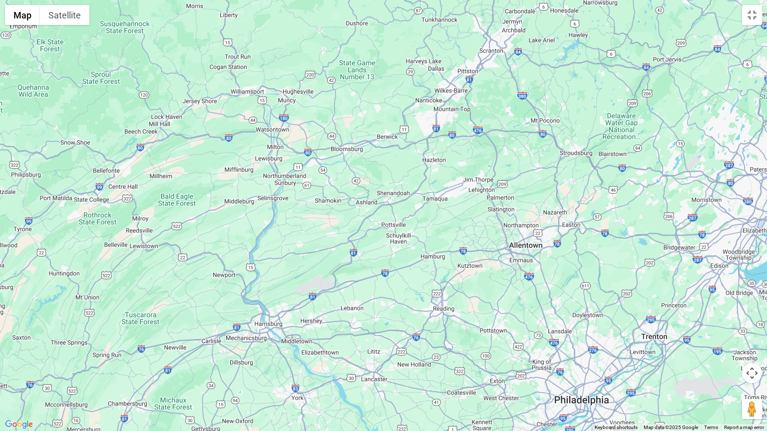
drag, startPoint x: 214, startPoint y: 209, endPoint x: 525, endPoint y: 218, distance: 311.8
click at [525, 218] on div at bounding box center [383, 215] width 767 height 431
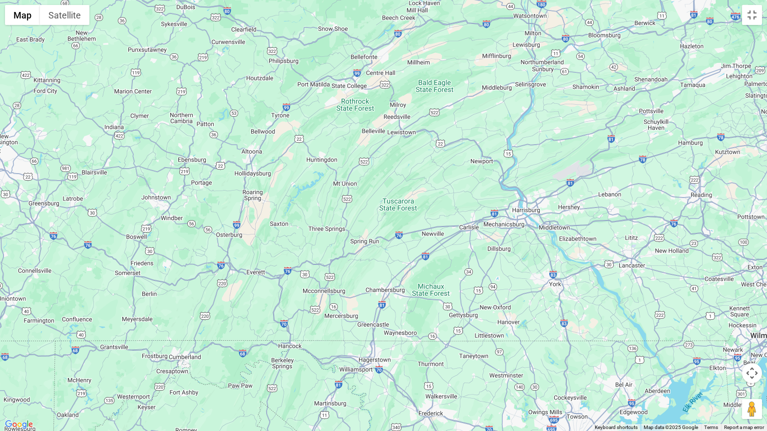
drag, startPoint x: 114, startPoint y: 308, endPoint x: 380, endPoint y: 186, distance: 292.5
click at [380, 186] on div at bounding box center [383, 215] width 767 height 431
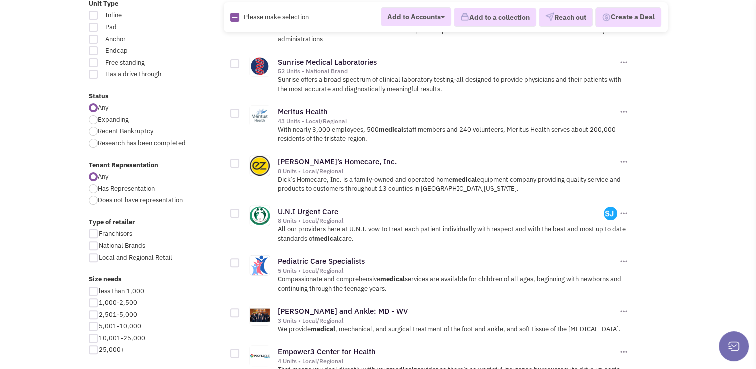
scroll to position [284, 0]
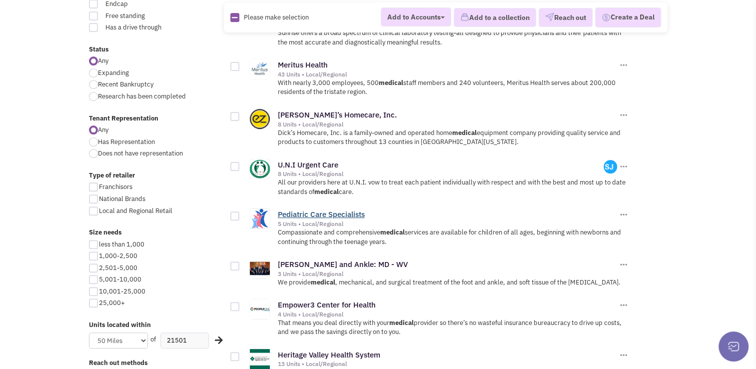
click at [344, 210] on link "Pediatric Care Specialists" at bounding box center [321, 213] width 87 height 9
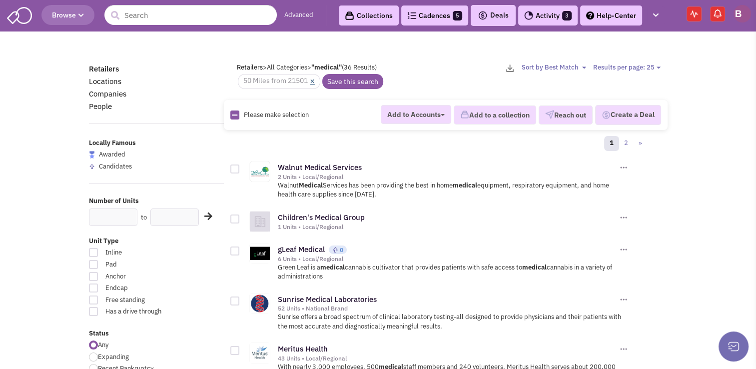
click at [314, 79] on link "×" at bounding box center [312, 81] width 4 height 9
select select
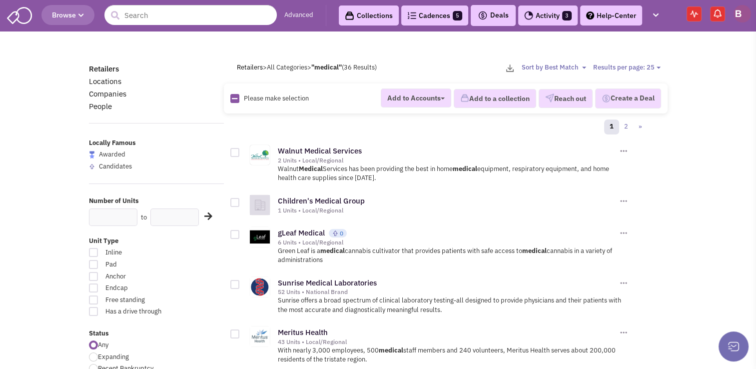
click at [739, 13] on img at bounding box center [741, 13] width 17 height 17
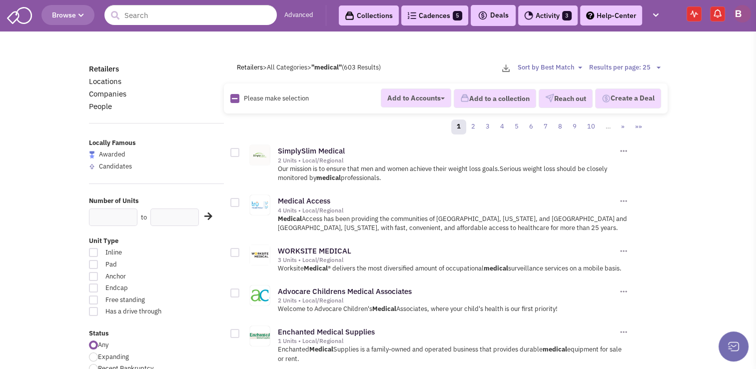
click at [61, 11] on span "Browse" at bounding box center [68, 14] width 32 height 9
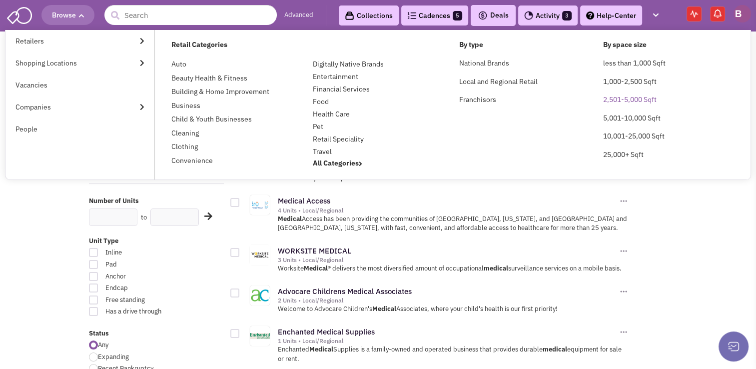
click at [638, 101] on link "2,501-5,000 Sqft" at bounding box center [629, 99] width 53 height 9
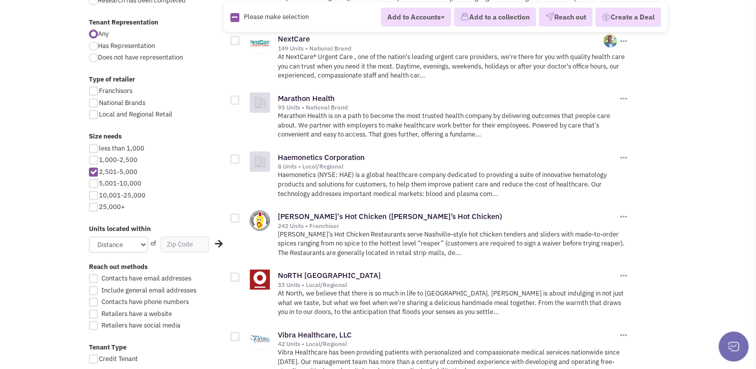
scroll to position [435, 0]
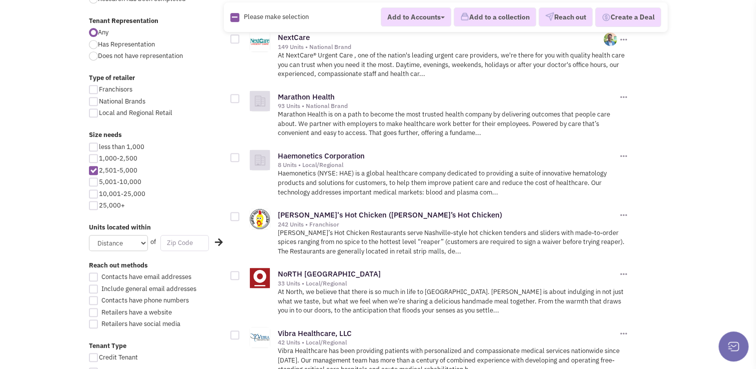
click at [184, 240] on input "text" at bounding box center [184, 243] width 48 height 16
type input "2"
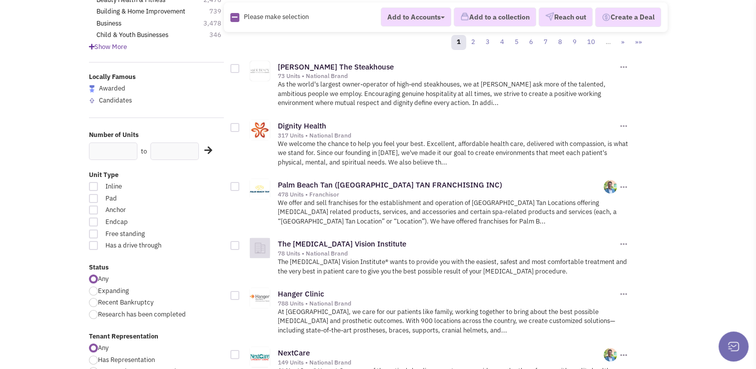
scroll to position [0, 0]
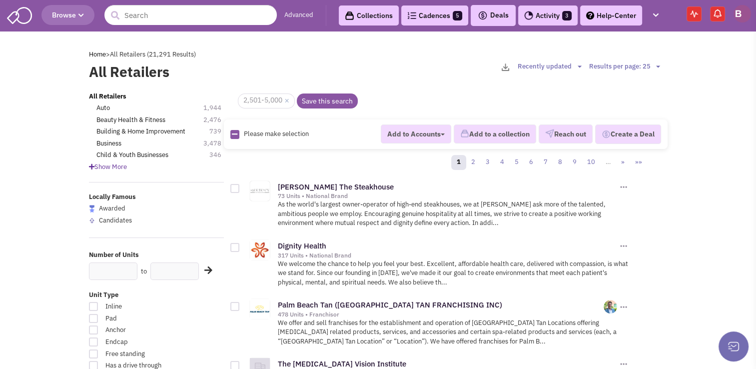
click at [431, 18] on link "Cadences 5" at bounding box center [434, 15] width 67 height 20
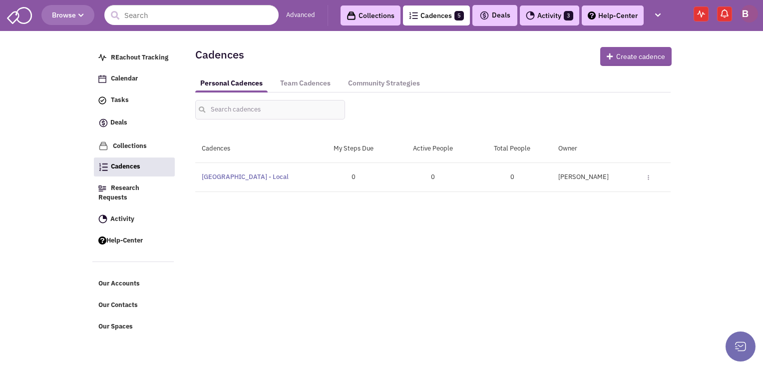
click at [233, 180] on div "Stone House Square - Local Paused" at bounding box center [254, 176] width 119 height 9
click at [250, 177] on link "[GEOGRAPHIC_DATA] - Local" at bounding box center [245, 176] width 87 height 8
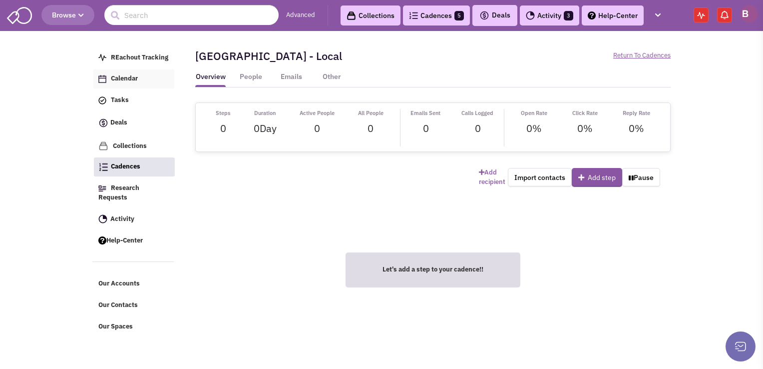
click at [130, 78] on span "Calendar" at bounding box center [124, 78] width 27 height 8
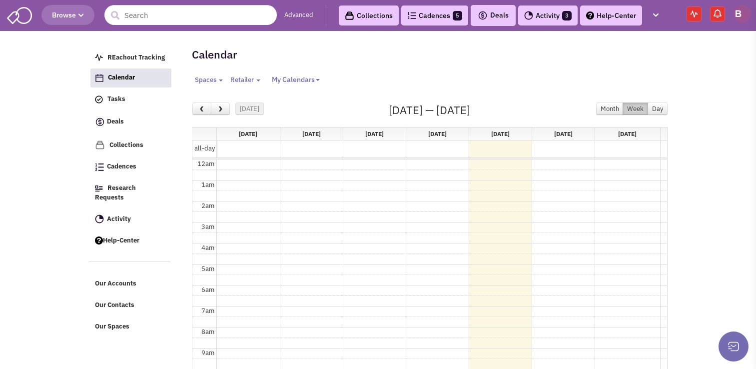
select select
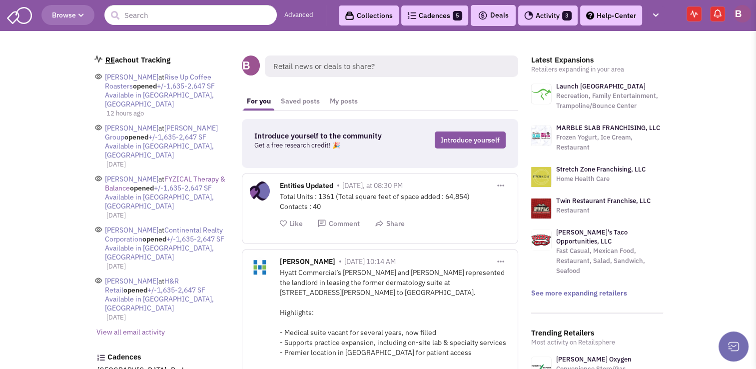
click at [162, 174] on span "FYZICAL Therapy & Balance" at bounding box center [165, 183] width 120 height 18
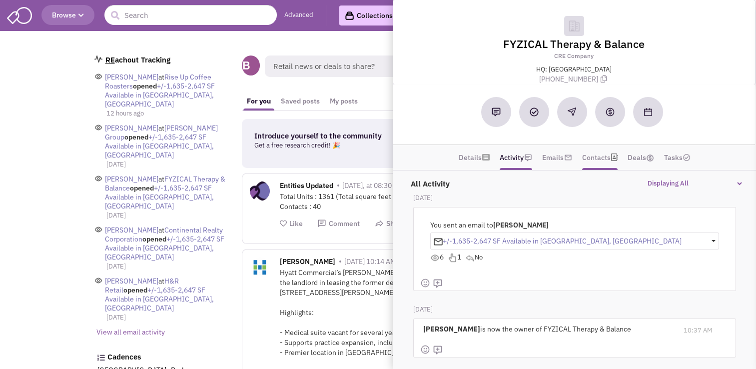
scroll to position [18, 0]
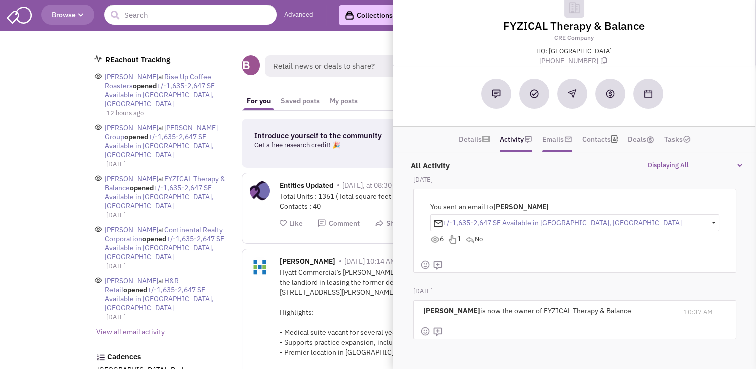
click at [555, 143] on link "Emails" at bounding box center [552, 139] width 21 height 15
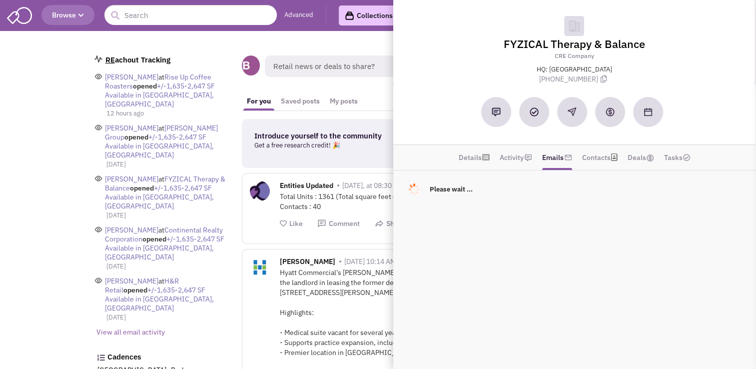
scroll to position [0, 0]
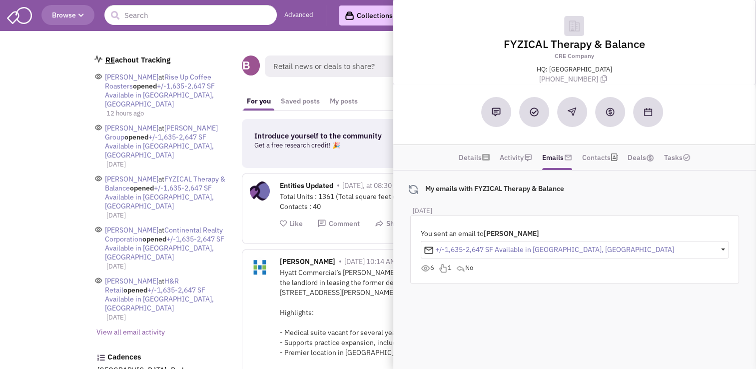
click at [508, 249] on p "+/-1,635-2,647 SF Available in [GEOGRAPHIC_DATA], [GEOGRAPHIC_DATA]" at bounding box center [549, 249] width 250 height 9
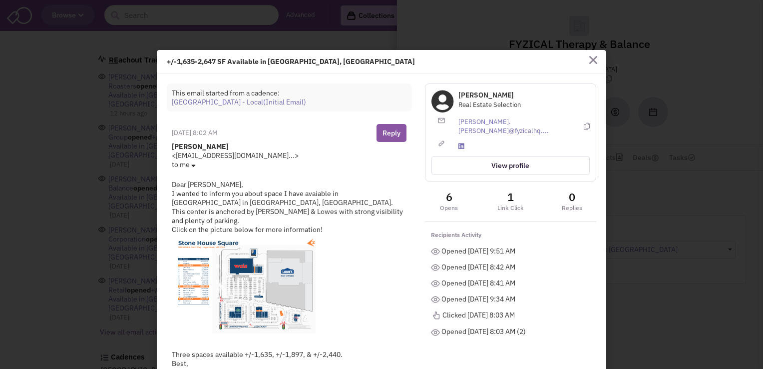
click at [584, 125] on icon at bounding box center [587, 126] width 6 height 18
click at [516, 156] on link "View profile" at bounding box center [510, 165] width 158 height 19
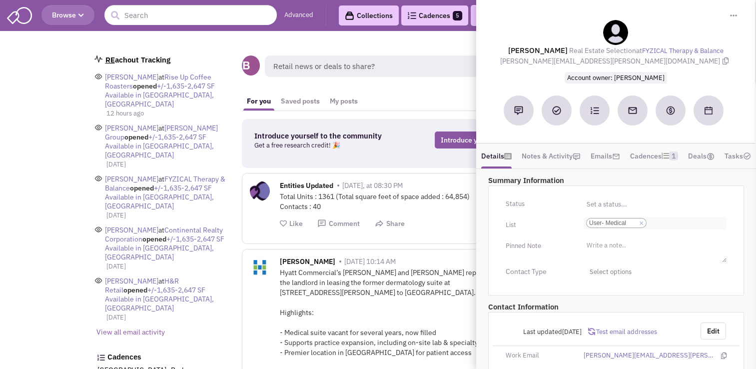
scroll to position [127, 0]
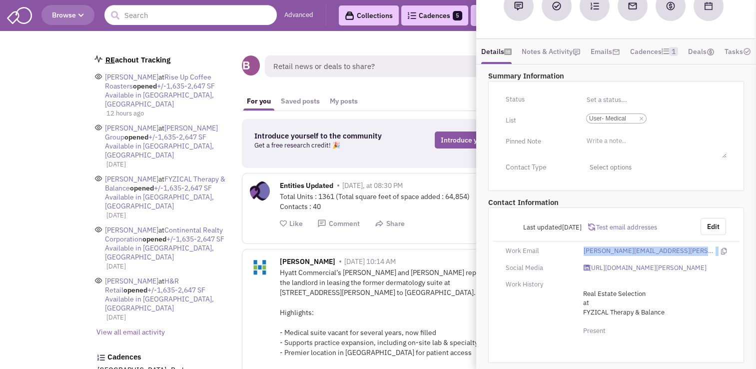
drag, startPoint x: 674, startPoint y: 242, endPoint x: 581, endPoint y: 242, distance: 92.9
click at [581, 246] on div "[PERSON_NAME][EMAIL_ADDRESS][PERSON_NAME][DOMAIN_NAME]" at bounding box center [655, 250] width 156 height 9
copy div "[PERSON_NAME][EMAIL_ADDRESS][PERSON_NAME][DOMAIN_NAME]"
